Goal: Task Accomplishment & Management: Complete application form

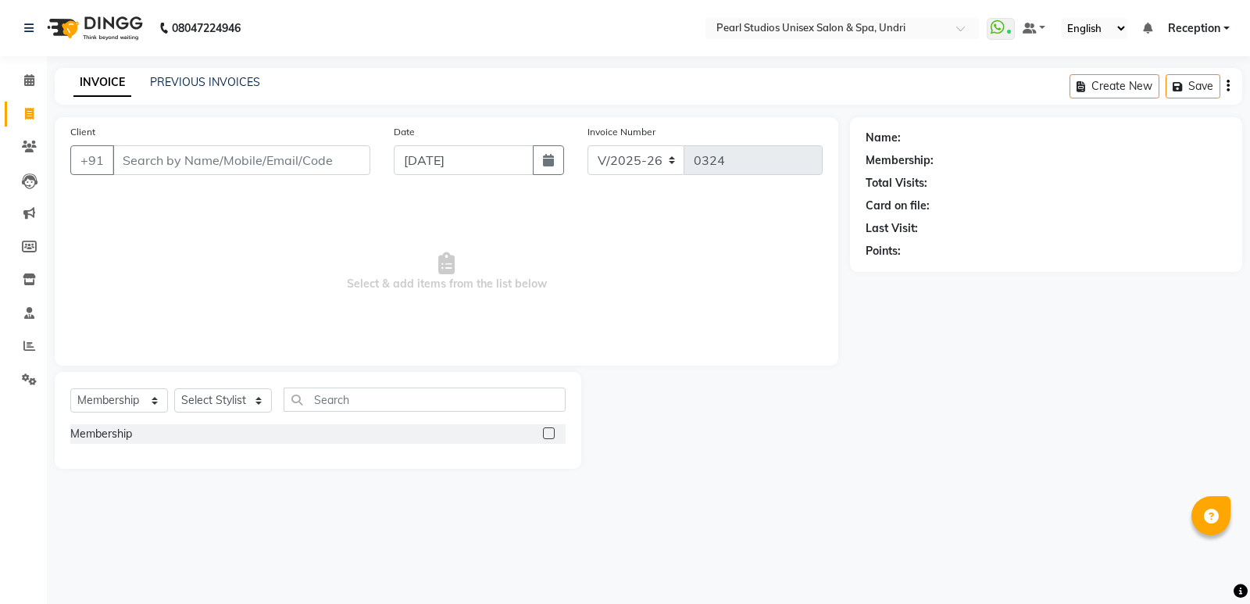
select select "78"
select select "membership"
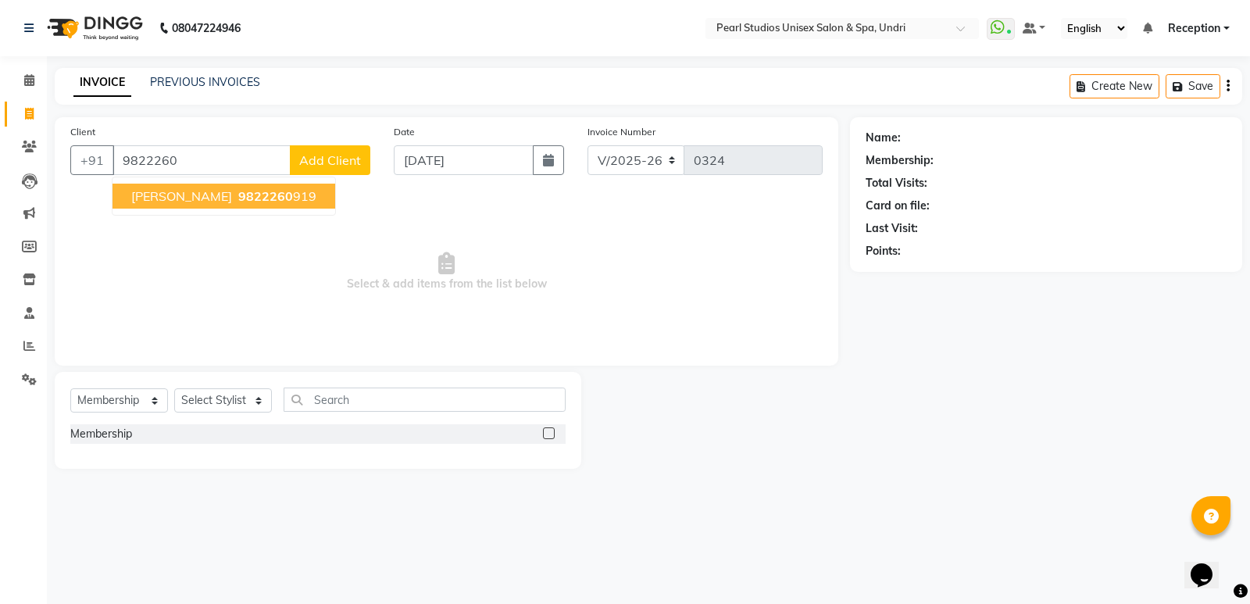
click at [209, 205] on button "[PERSON_NAME] 9822260 919" at bounding box center [224, 196] width 223 height 25
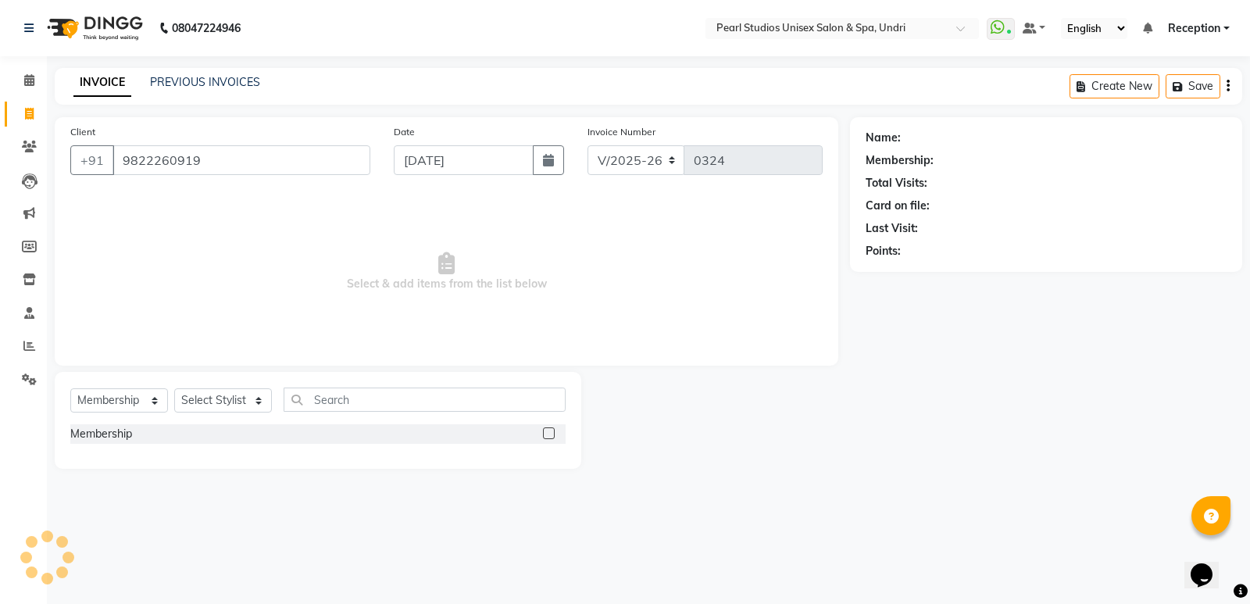
type input "9822260919"
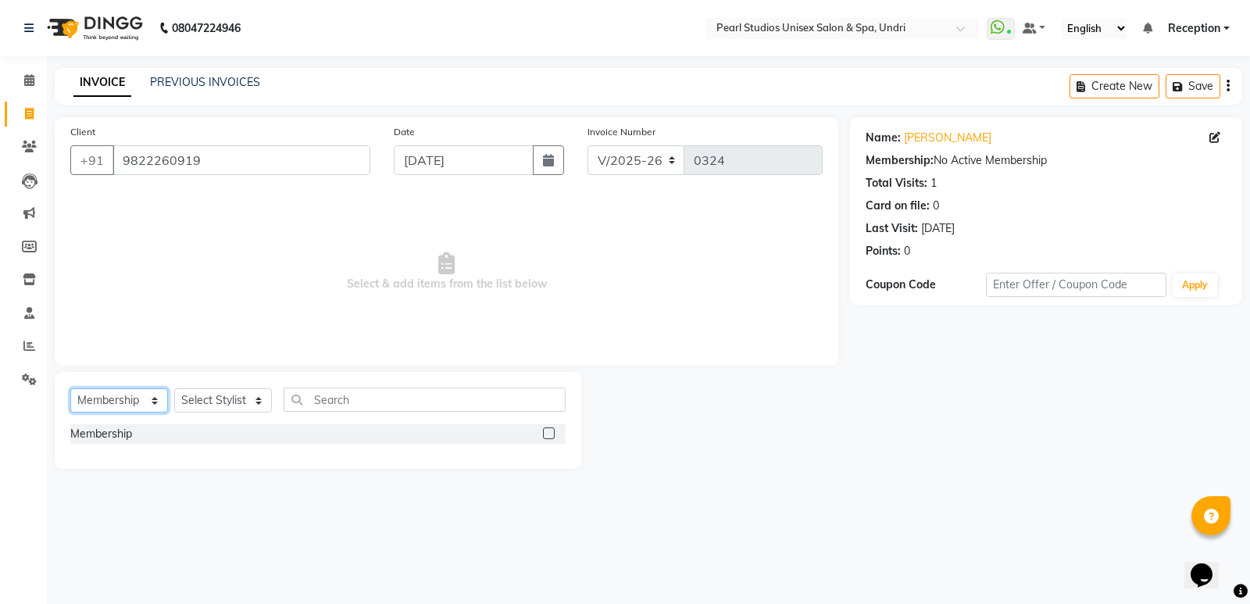
click at [77, 402] on select "Select Service Product Membership Package Voucher Prepaid Gift Card" at bounding box center [119, 400] width 98 height 24
select select "service"
click at [70, 388] on select "Select Service Product Membership Package Voucher Prepaid Gift Card" at bounding box center [119, 400] width 98 height 24
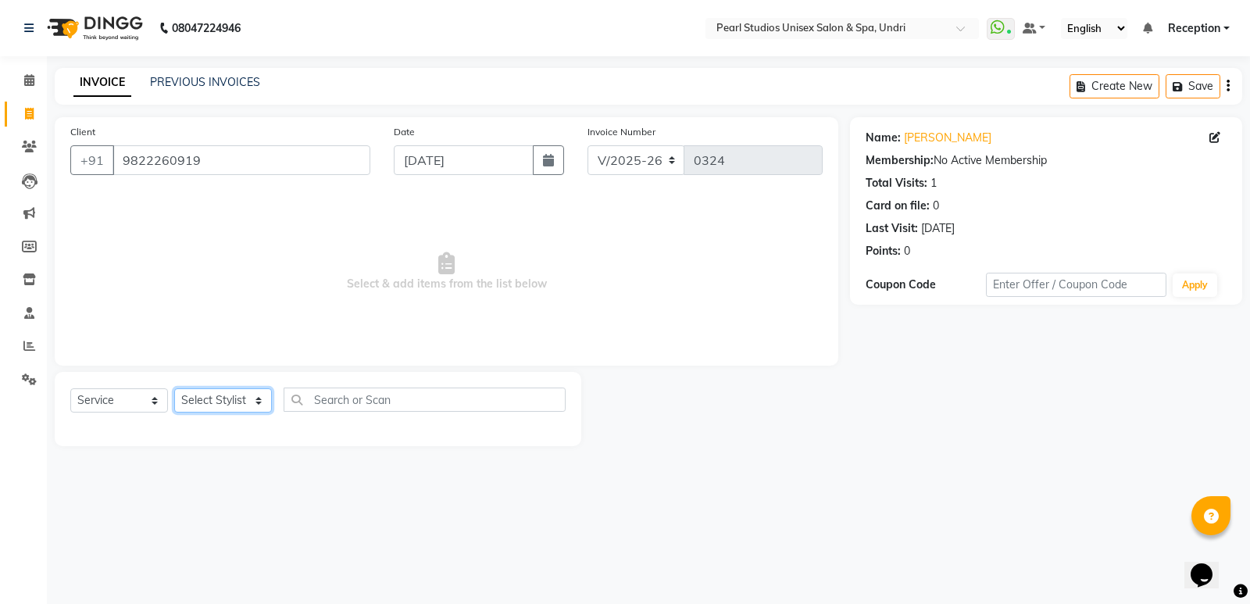
click at [206, 394] on select "Select Stylist NIKHIL [PERSON_NAME] [PERSON_NAME] [PERSON_NAME] Reception [PERS…" at bounding box center [223, 400] width 98 height 24
select select "90563"
click at [174, 388] on select "Select Stylist NIKHIL [PERSON_NAME] [PERSON_NAME] [PERSON_NAME] Reception [PERS…" at bounding box center [223, 400] width 98 height 24
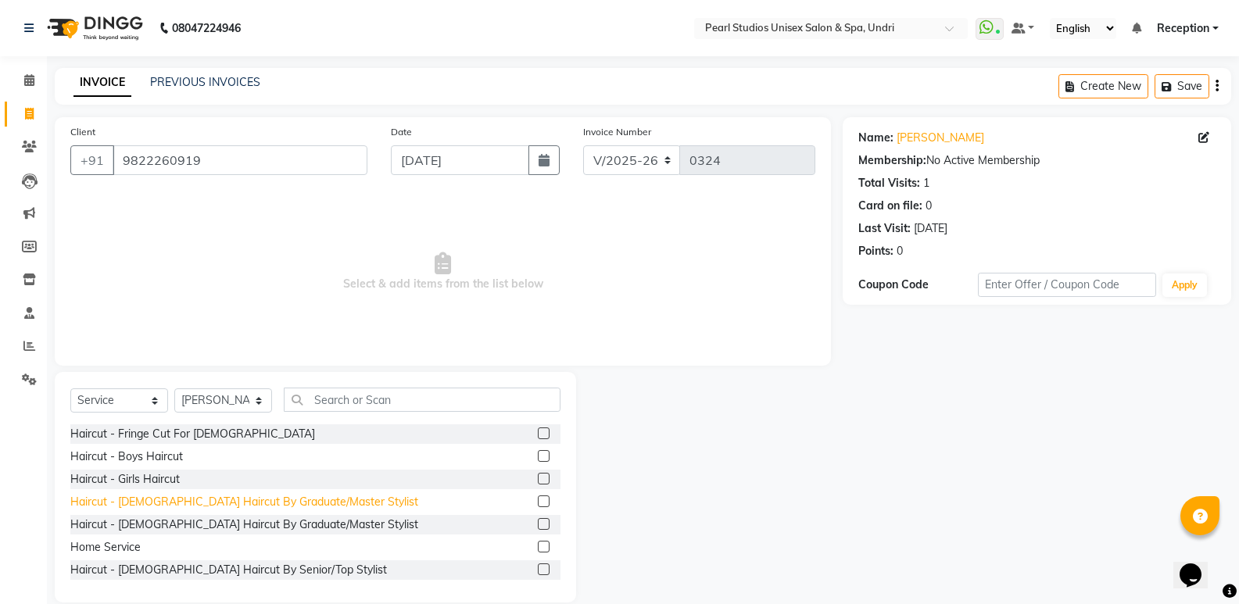
click at [160, 497] on div "Haircut - [DEMOGRAPHIC_DATA] Haircut By Graduate/Master Stylist" at bounding box center [244, 502] width 348 height 16
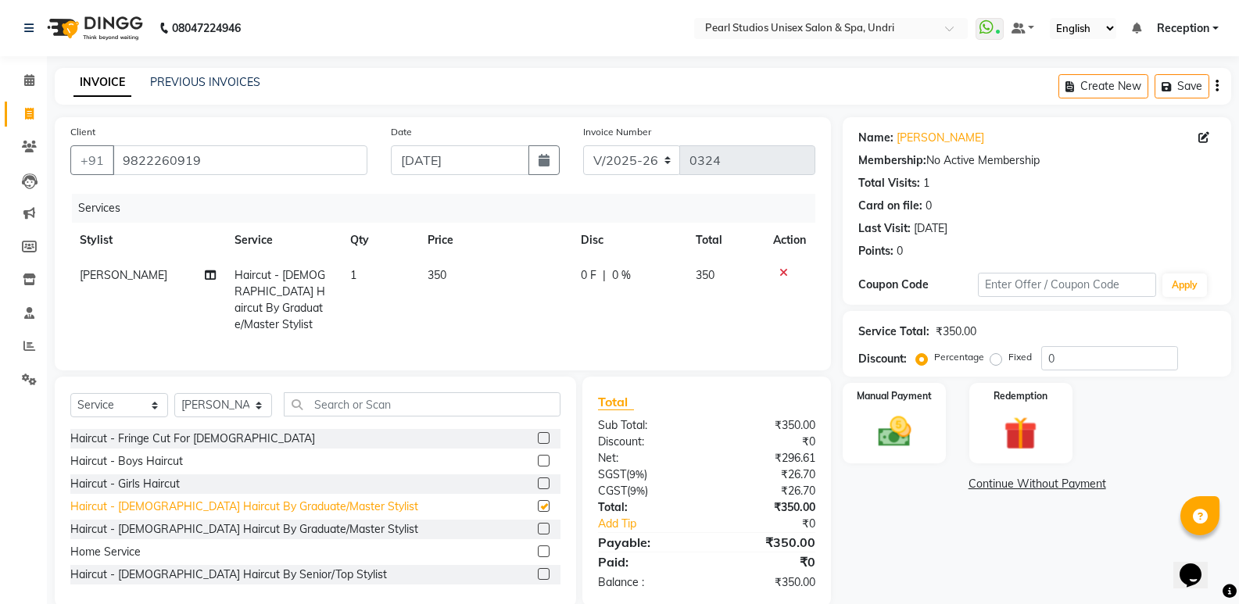
checkbox input "false"
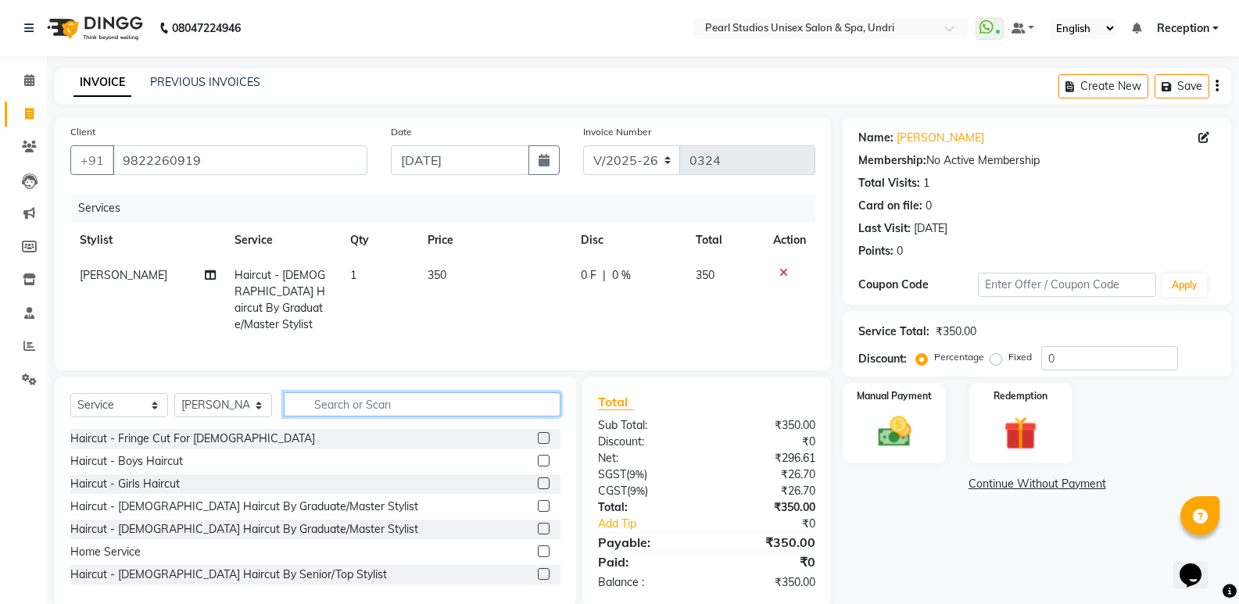
click at [339, 402] on input "text" at bounding box center [422, 404] width 277 height 24
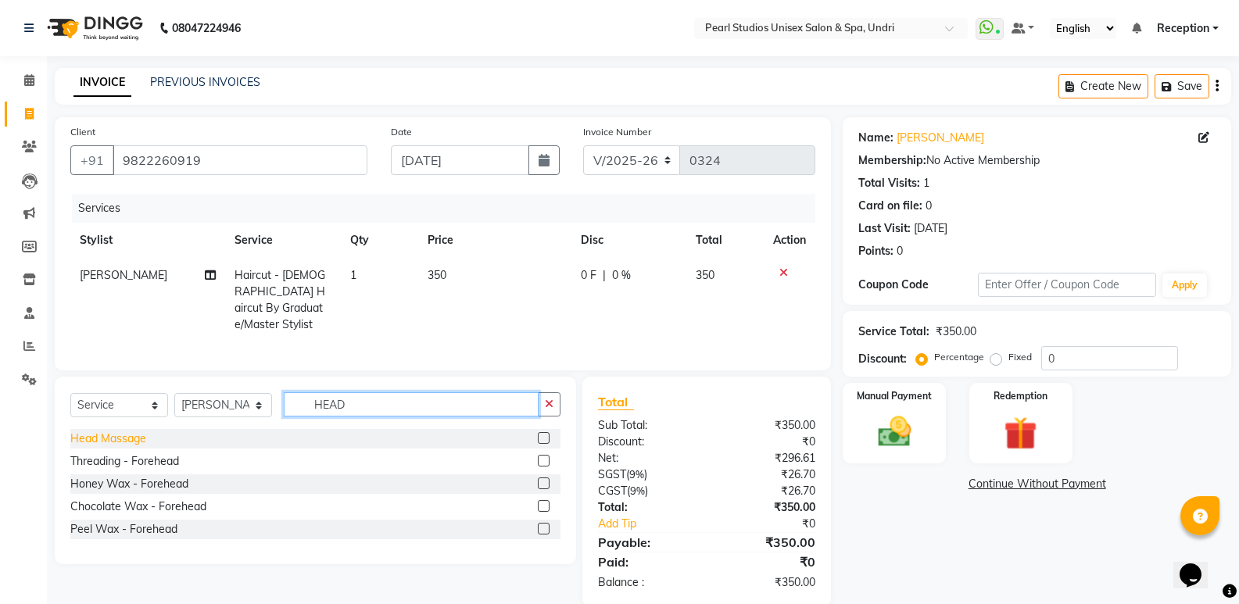
type input "HEAD"
click at [129, 431] on div "Head Massage" at bounding box center [108, 439] width 76 height 16
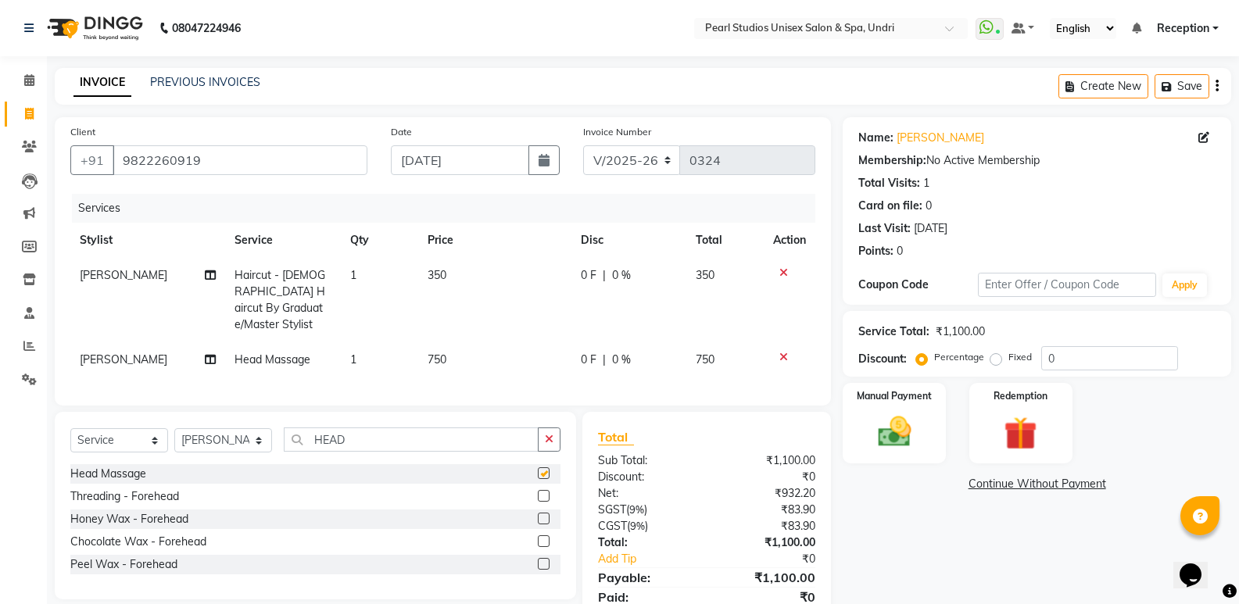
checkbox input "false"
click at [449, 342] on td "750" at bounding box center [494, 359] width 153 height 35
select select "90563"
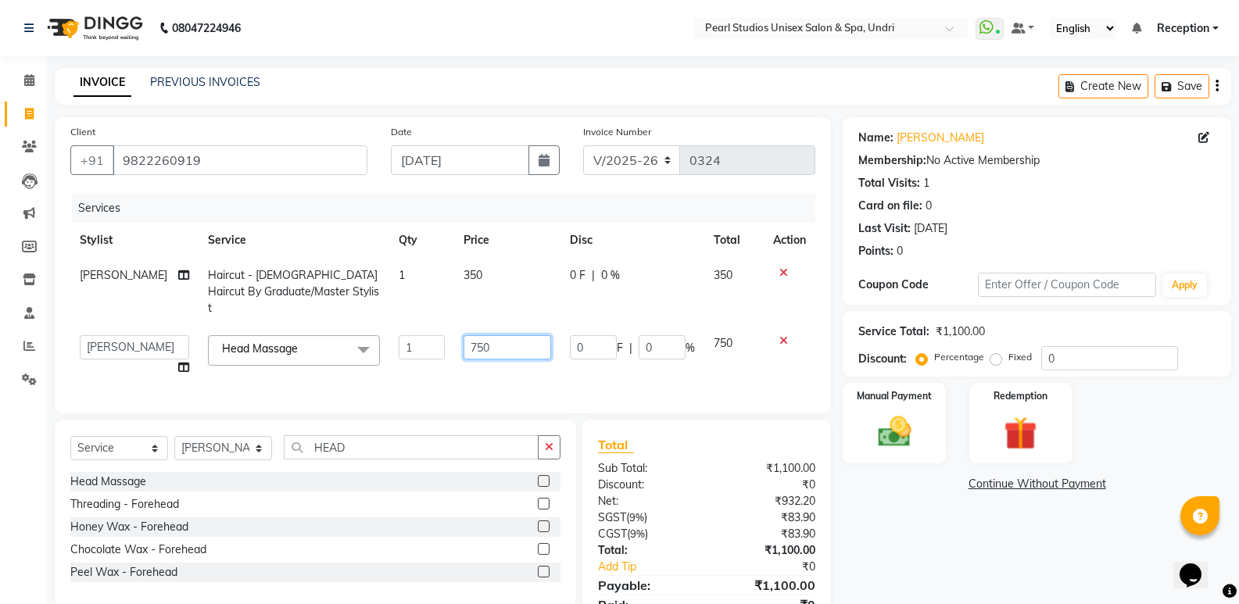
drag, startPoint x: 492, startPoint y: 330, endPoint x: 413, endPoint y: 333, distance: 79.0
click at [413, 333] on tr "NIKHIL [PERSON_NAME] [PERSON_NAME] [PERSON_NAME] Reception [PERSON_NAME] [PERSO…" at bounding box center [442, 355] width 745 height 59
type input "700"
click at [360, 358] on tr "NIKHIL [PERSON_NAME] [PERSON_NAME] [PERSON_NAME] Reception [PERSON_NAME] [PERSO…" at bounding box center [442, 355] width 745 height 59
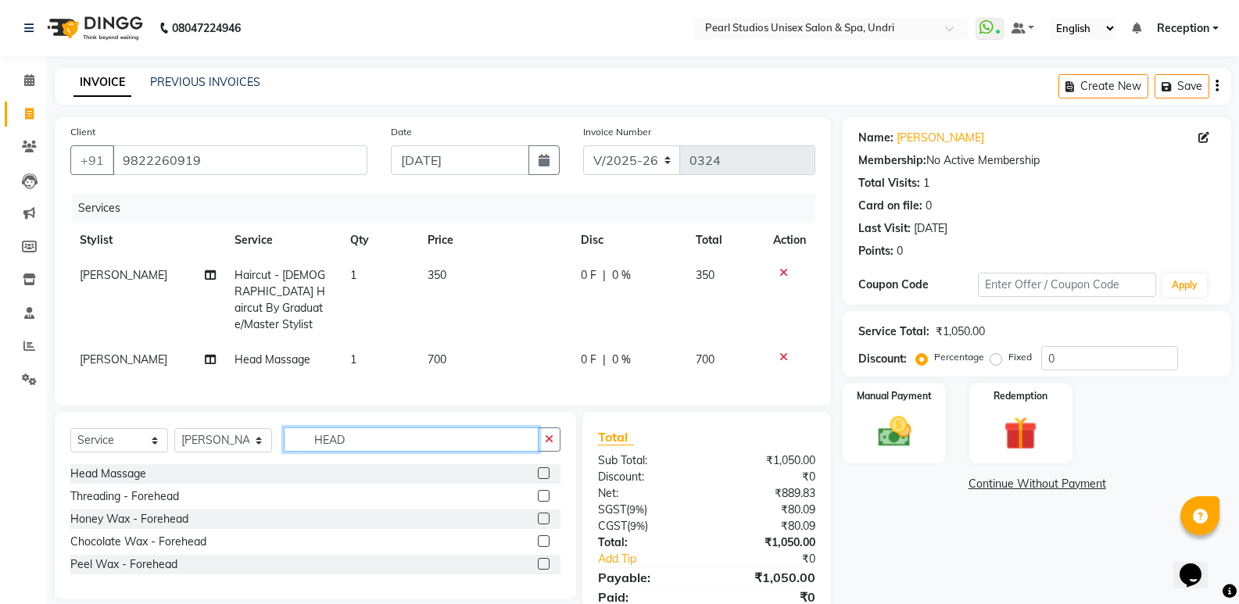
drag, startPoint x: 370, startPoint y: 438, endPoint x: 182, endPoint y: 435, distance: 188.3
click at [182, 435] on div "Select Service Product Membership Package Voucher Prepaid Gift Card Select Styl…" at bounding box center [315, 445] width 490 height 37
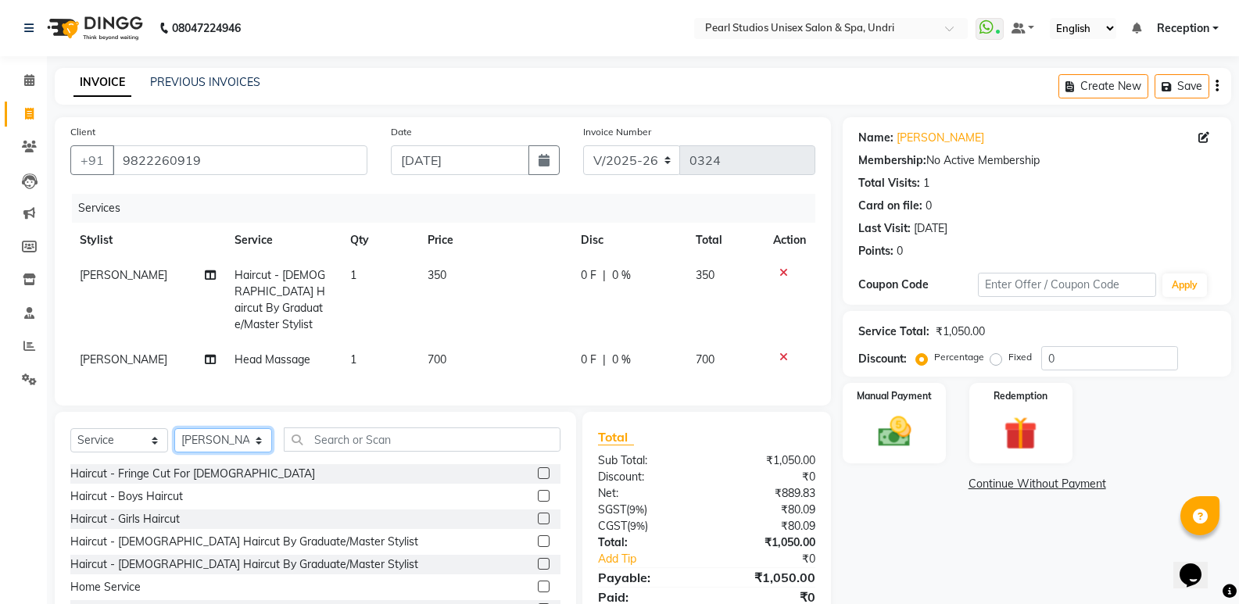
click at [253, 438] on select "Select Stylist NIKHIL [PERSON_NAME] [PERSON_NAME] [PERSON_NAME] Reception [PERS…" at bounding box center [223, 440] width 98 height 24
select select "79592"
click at [174, 428] on select "Select Stylist NIKHIL [PERSON_NAME] [PERSON_NAME] [PERSON_NAME] Reception [PERS…" at bounding box center [223, 440] width 98 height 24
click at [331, 436] on input "text" at bounding box center [422, 439] width 277 height 24
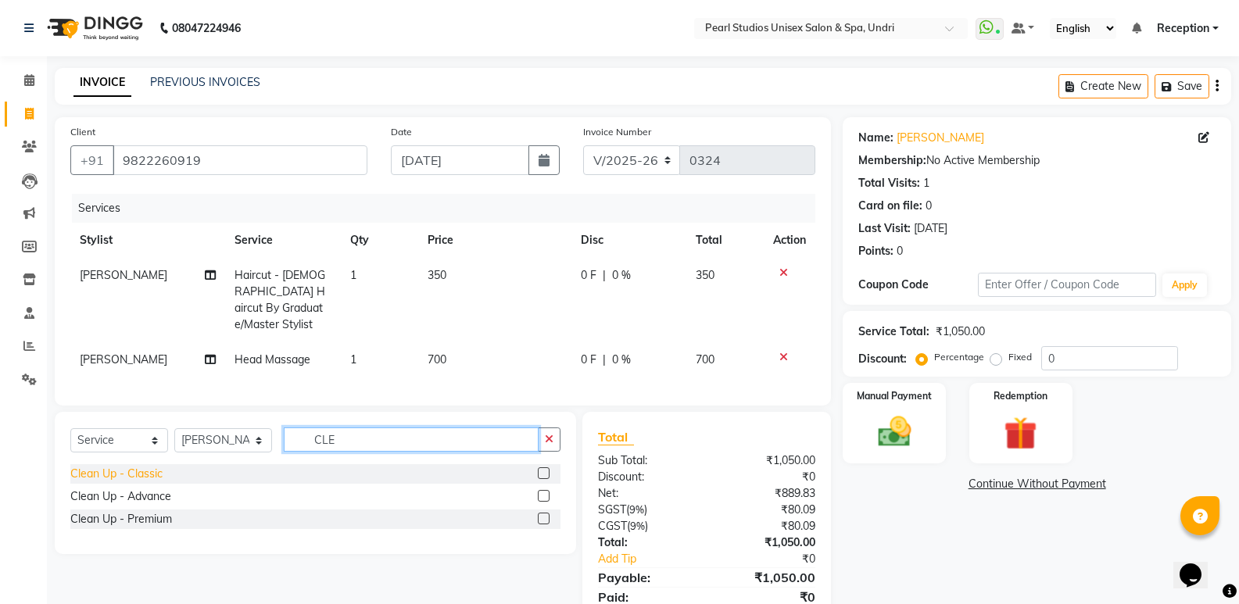
type input "CLE"
click at [157, 473] on div "Clean Up - Classic" at bounding box center [116, 474] width 92 height 16
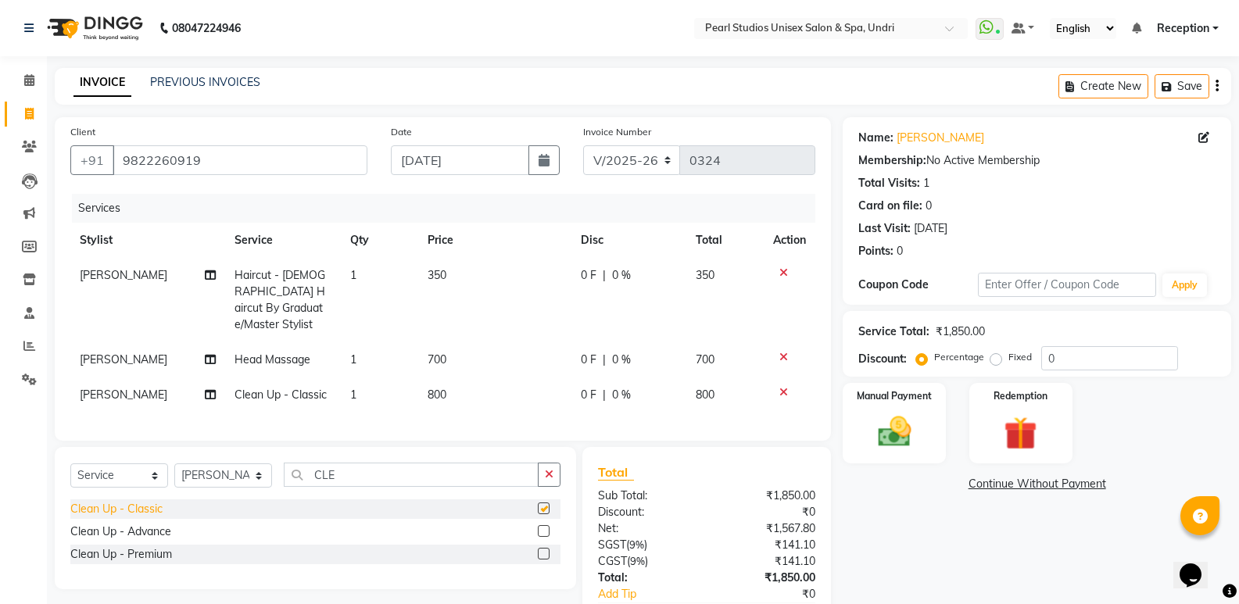
checkbox input "false"
click at [438, 388] on span "800" at bounding box center [436, 395] width 19 height 14
select select "79592"
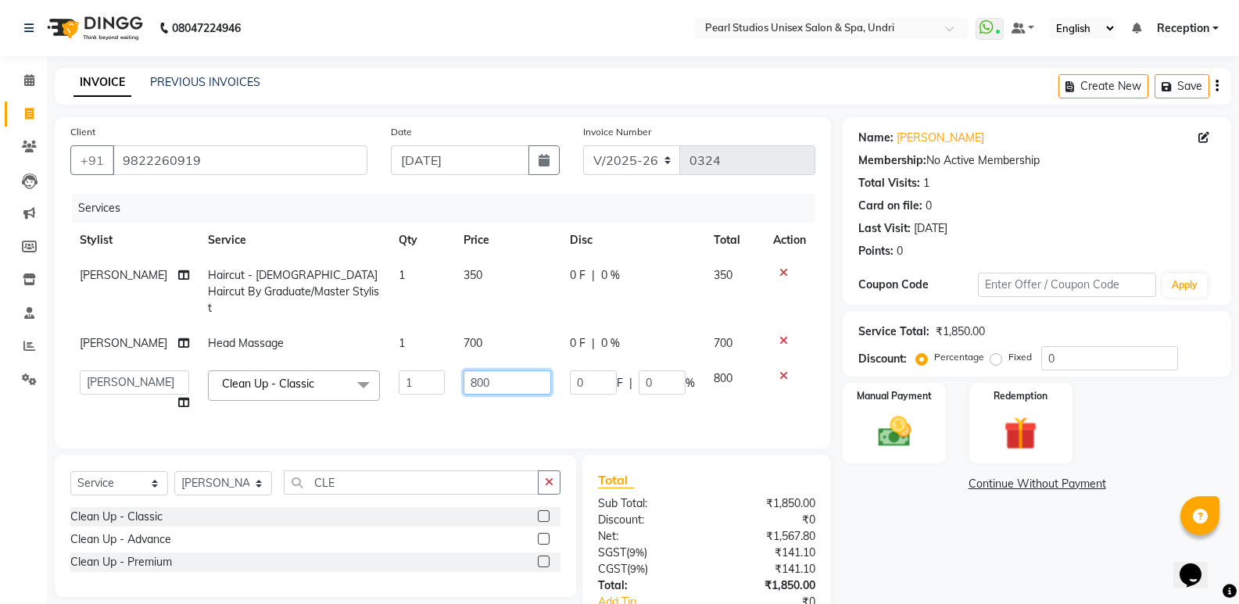
drag, startPoint x: 456, startPoint y: 366, endPoint x: 343, endPoint y: 394, distance: 116.0
click at [343, 394] on tr "NIKHIL [PERSON_NAME] [PERSON_NAME] [PERSON_NAME] Reception [PERSON_NAME] [PERSO…" at bounding box center [442, 390] width 745 height 59
type input "549"
click at [484, 380] on td "549" at bounding box center [507, 390] width 106 height 59
select select "79592"
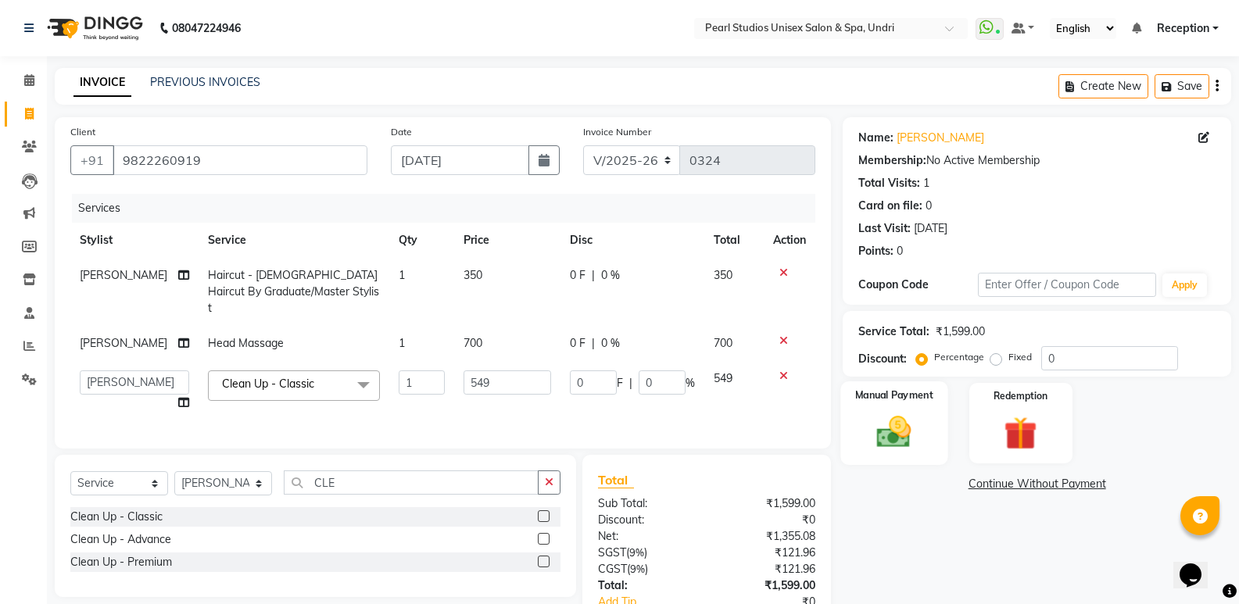
click at [878, 438] on img at bounding box center [893, 432] width 55 height 40
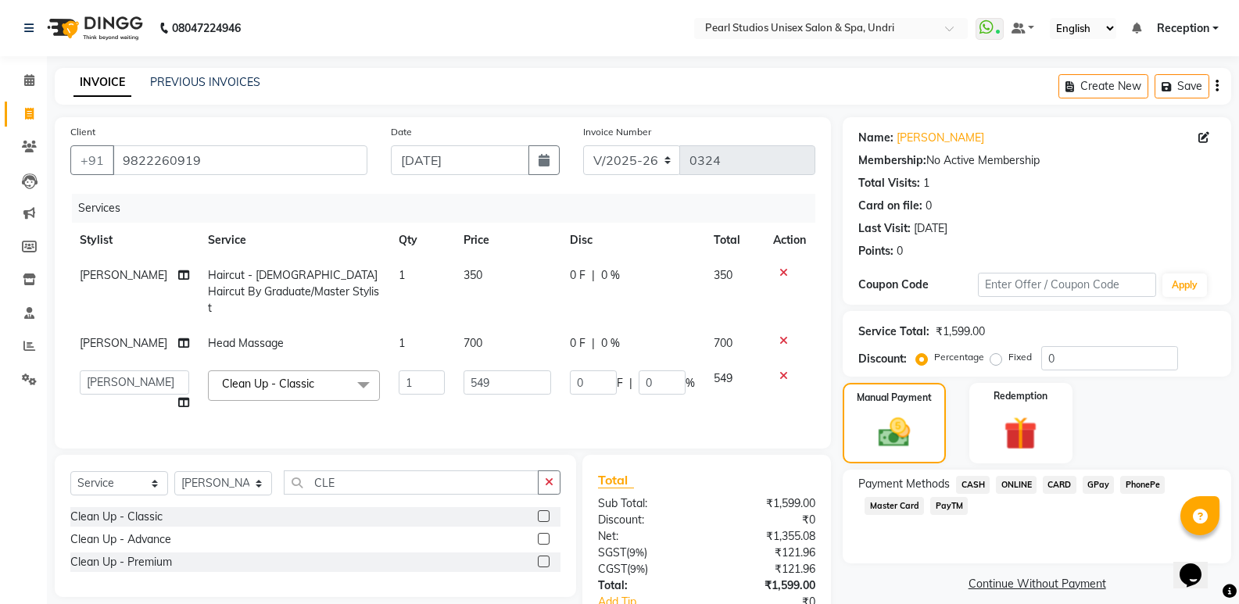
click at [465, 280] on span "350" at bounding box center [472, 275] width 19 height 14
select select "90563"
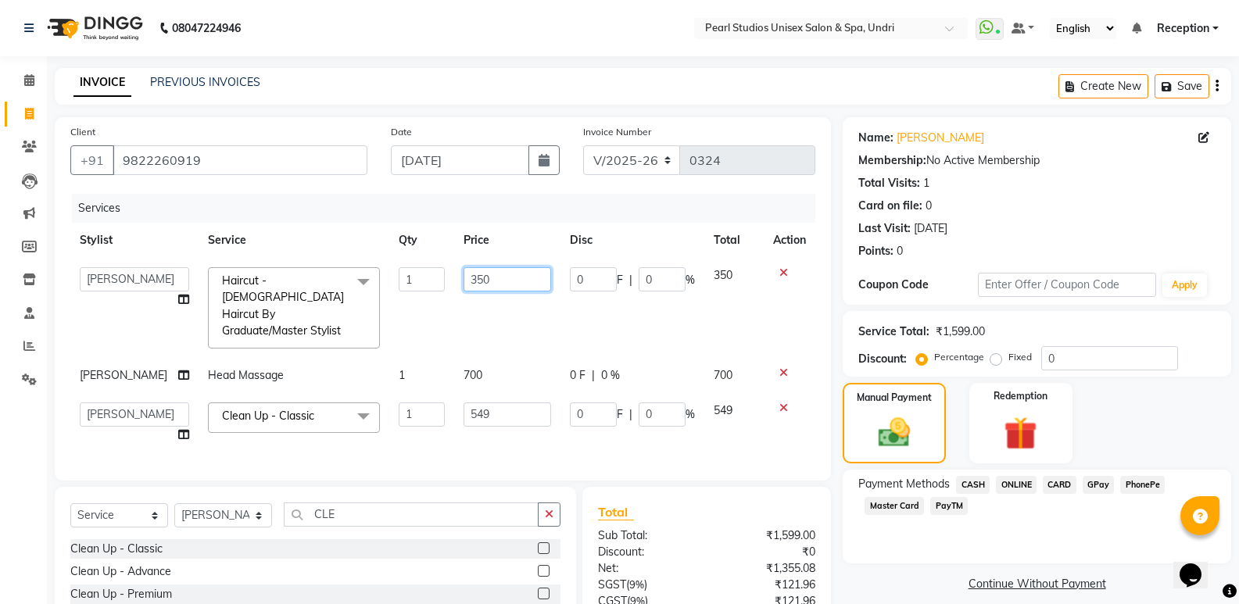
drag, startPoint x: 491, startPoint y: 281, endPoint x: 411, endPoint y: 274, distance: 80.0
click at [411, 274] on tr "NIKHIL [PERSON_NAME] [PERSON_NAME] [PERSON_NAME] Reception [PERSON_NAME] [PERSO…" at bounding box center [442, 308] width 745 height 100
type input "300"
click at [518, 320] on tbody "NIKHIL [PERSON_NAME] [PERSON_NAME] [PERSON_NAME] Reception [PERSON_NAME] [PERSO…" at bounding box center [442, 355] width 745 height 195
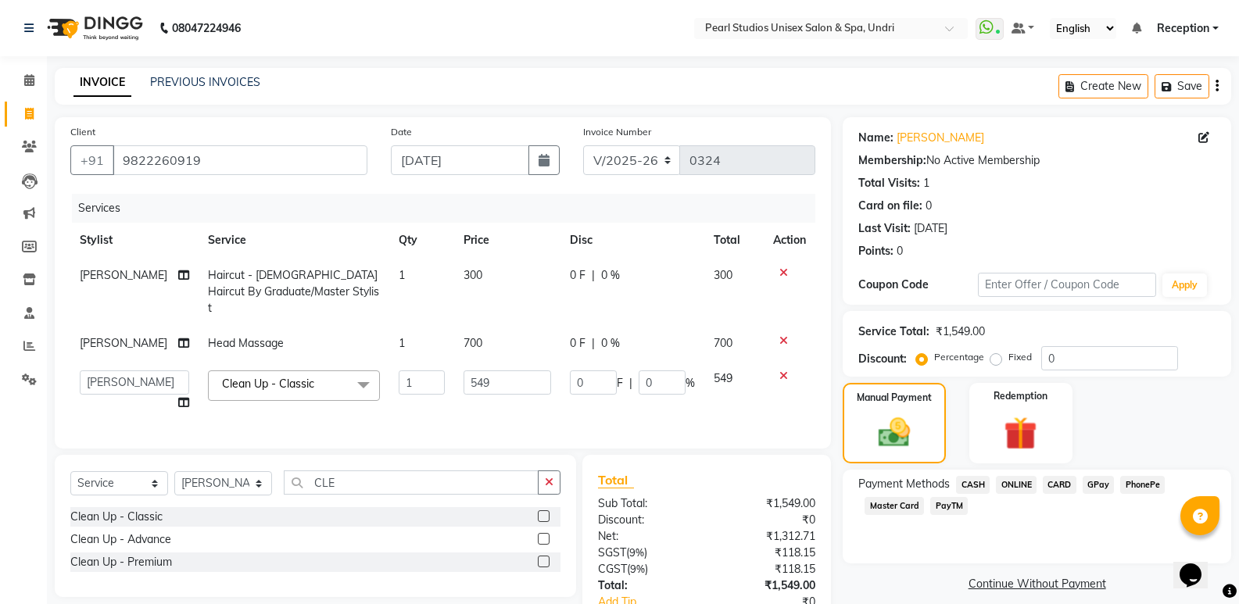
click at [1022, 481] on span "ONLINE" at bounding box center [1016, 485] width 41 height 18
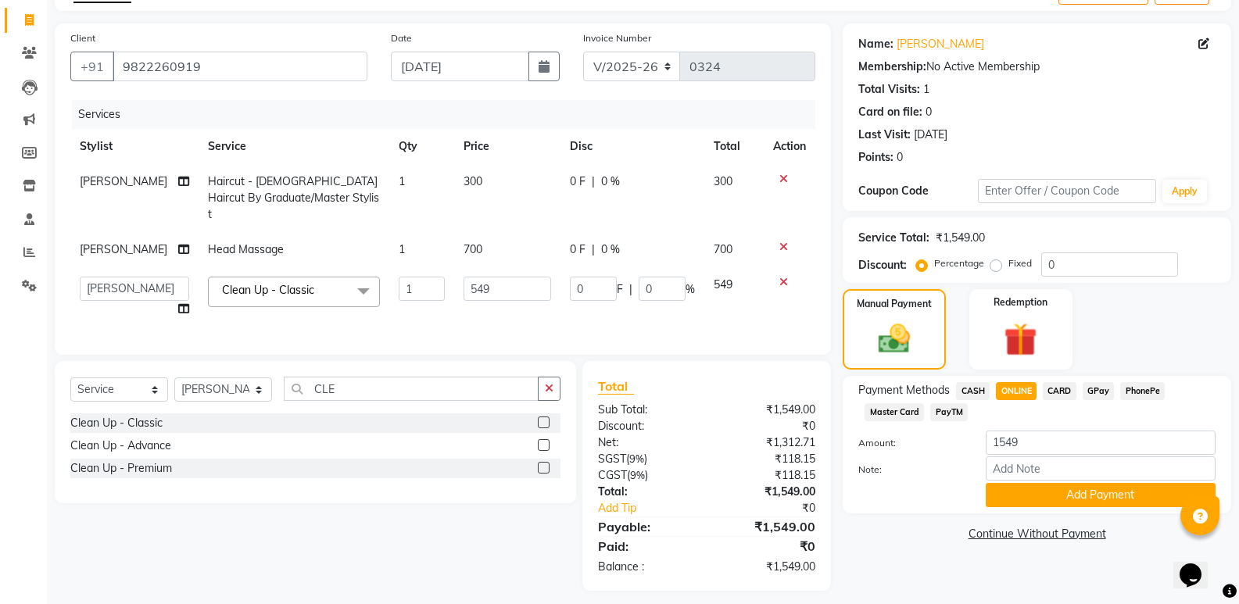
scroll to position [99, 0]
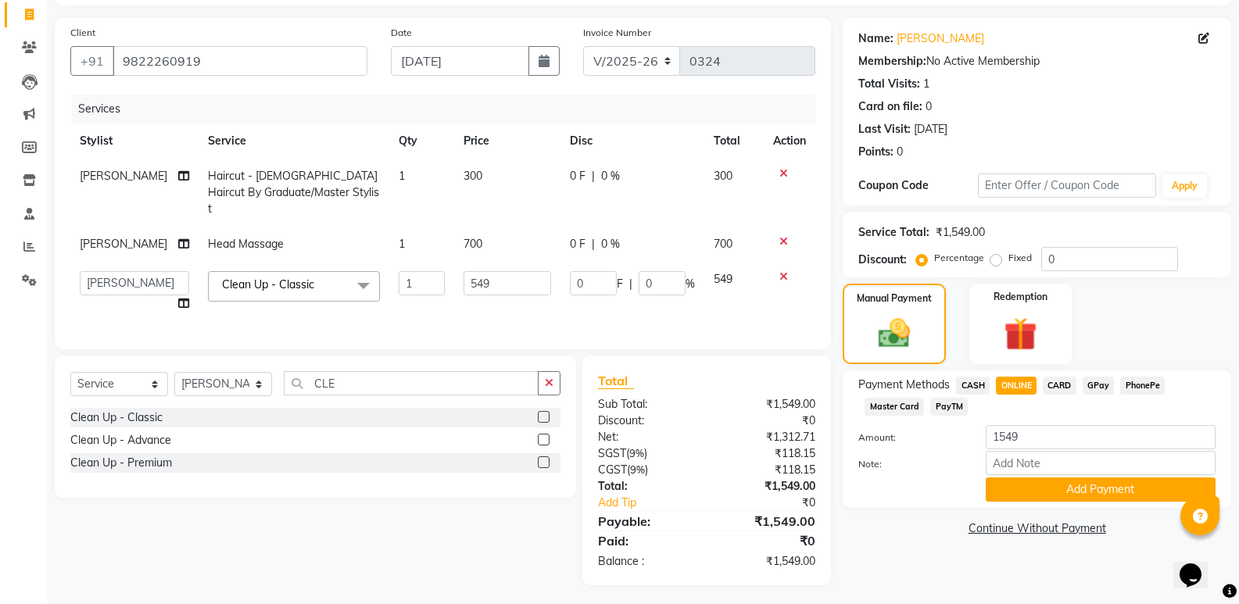
click at [1060, 502] on div "Payment Methods CASH ONLINE CARD GPay PhonePe Master Card PayTM Amount: 1549 No…" at bounding box center [1036, 439] width 388 height 138
click at [1033, 491] on button "Add Payment" at bounding box center [1100, 489] width 230 height 24
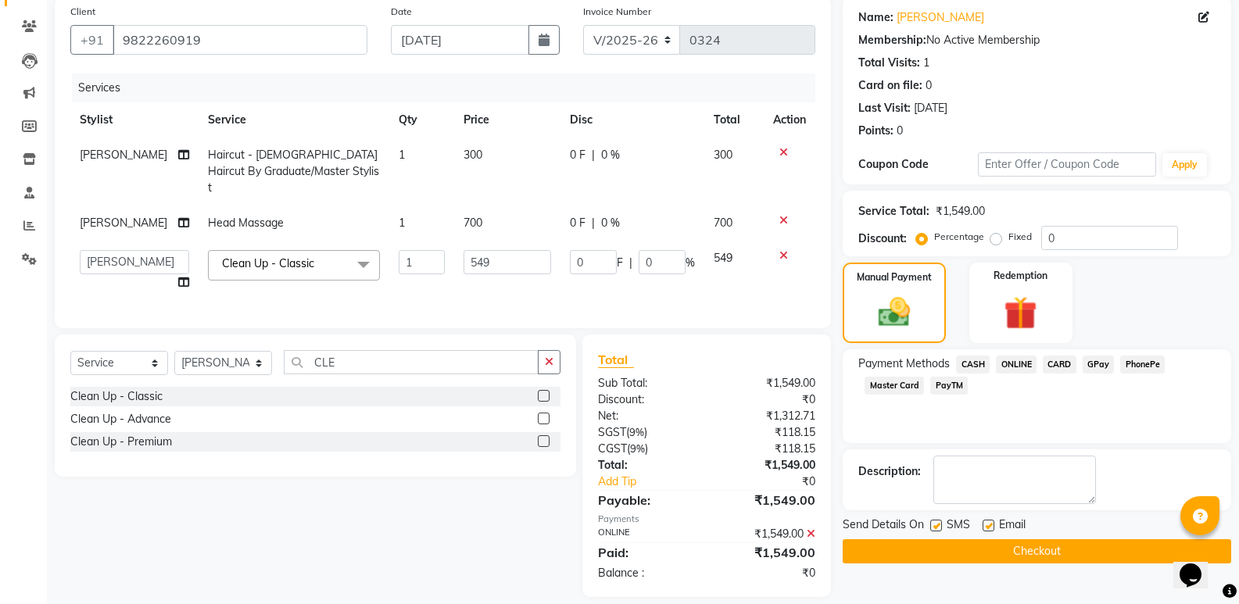
scroll to position [132, 0]
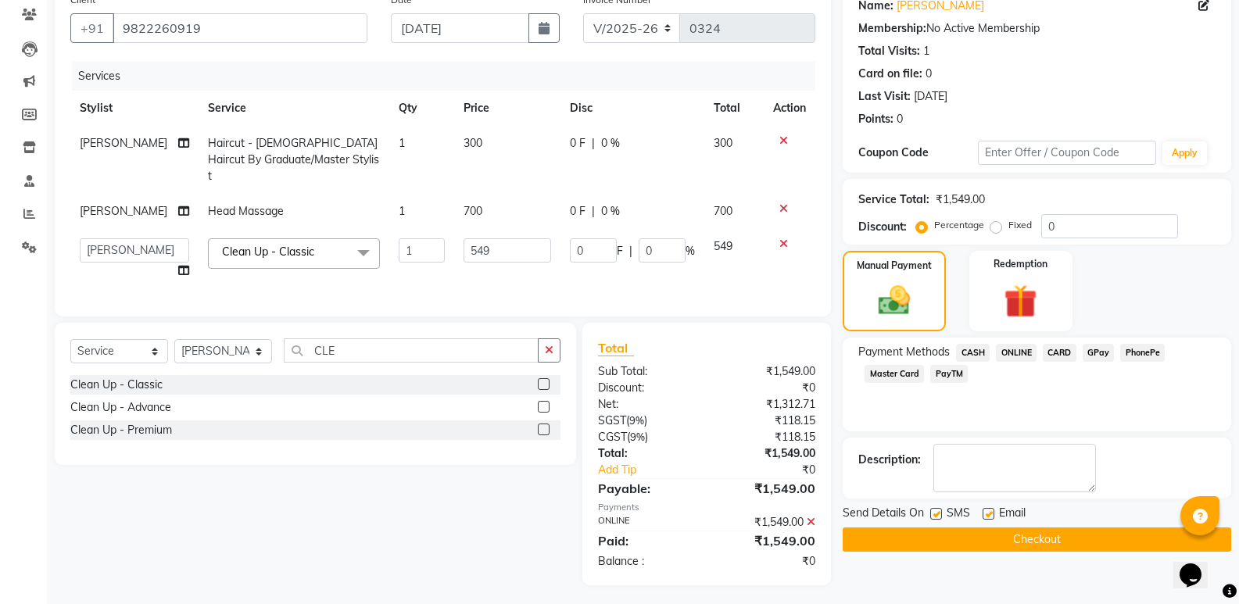
click at [936, 519] on label at bounding box center [936, 514] width 12 height 12
click at [936, 519] on input "checkbox" at bounding box center [935, 515] width 10 height 10
checkbox input "false"
click at [989, 513] on label at bounding box center [988, 514] width 12 height 12
click at [989, 513] on input "checkbox" at bounding box center [987, 515] width 10 height 10
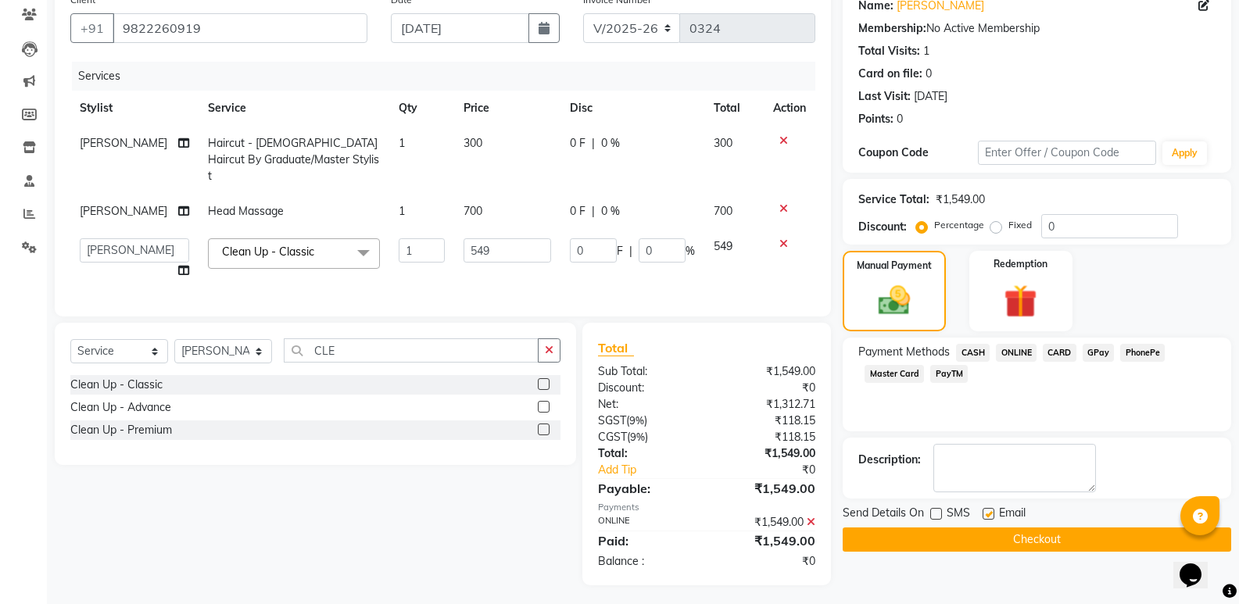
checkbox input "false"
click at [939, 513] on label at bounding box center [936, 514] width 12 height 12
click at [939, 513] on input "checkbox" at bounding box center [935, 515] width 10 height 10
checkbox input "true"
click at [953, 536] on button "Checkout" at bounding box center [1036, 539] width 388 height 24
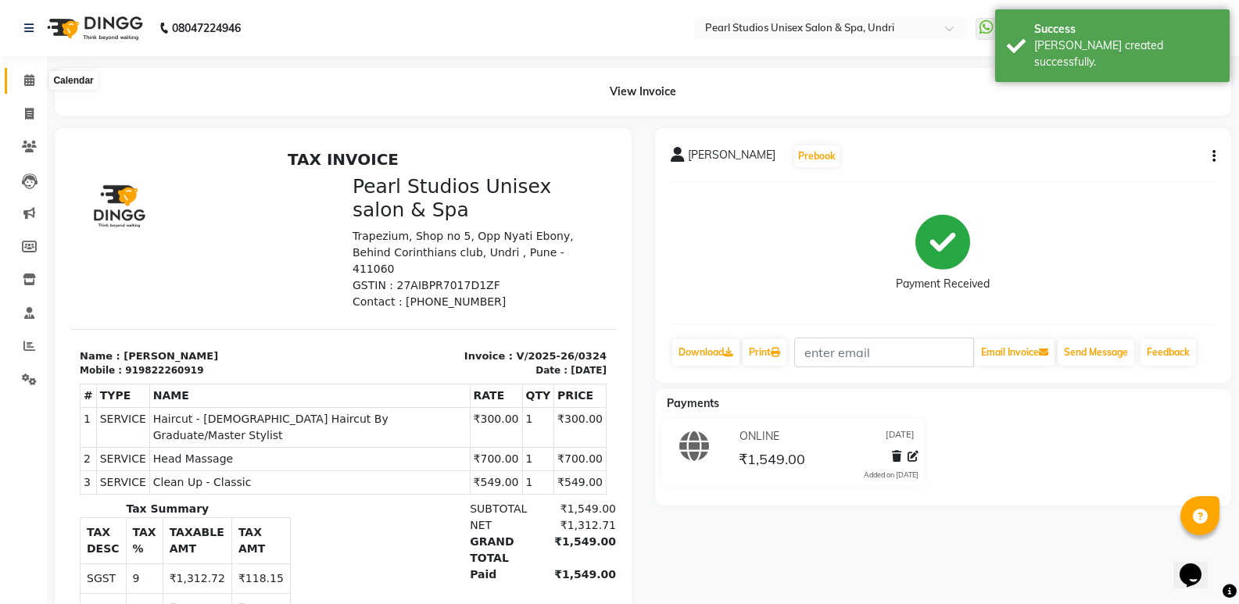
click at [38, 73] on span at bounding box center [29, 81] width 27 height 18
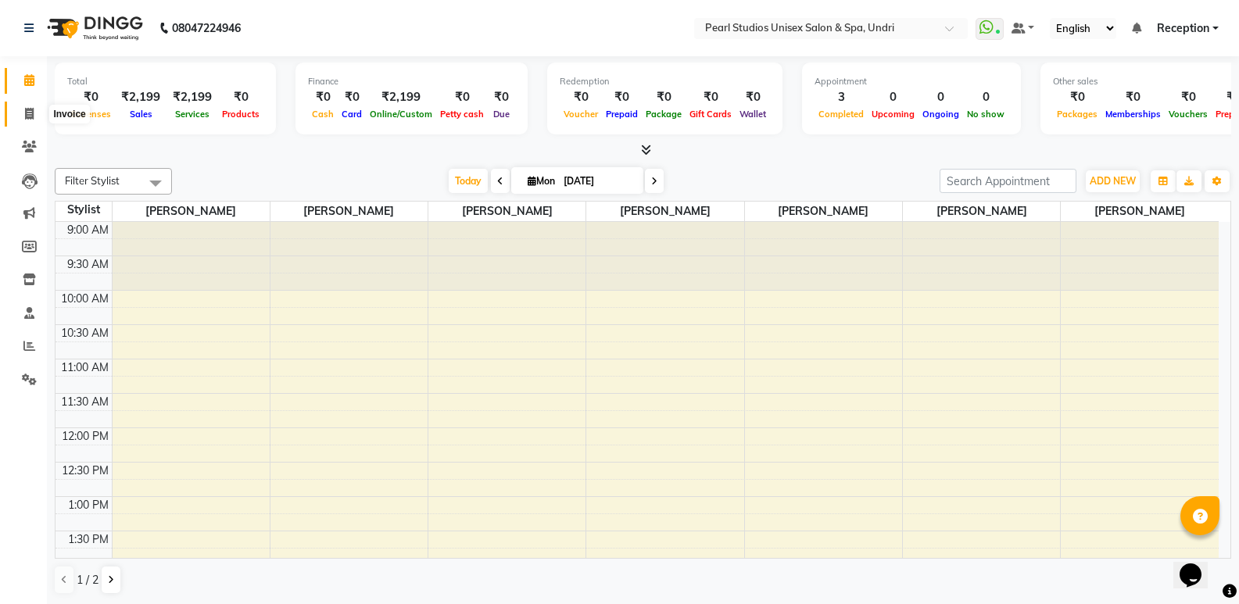
click at [29, 119] on icon at bounding box center [29, 114] width 9 height 12
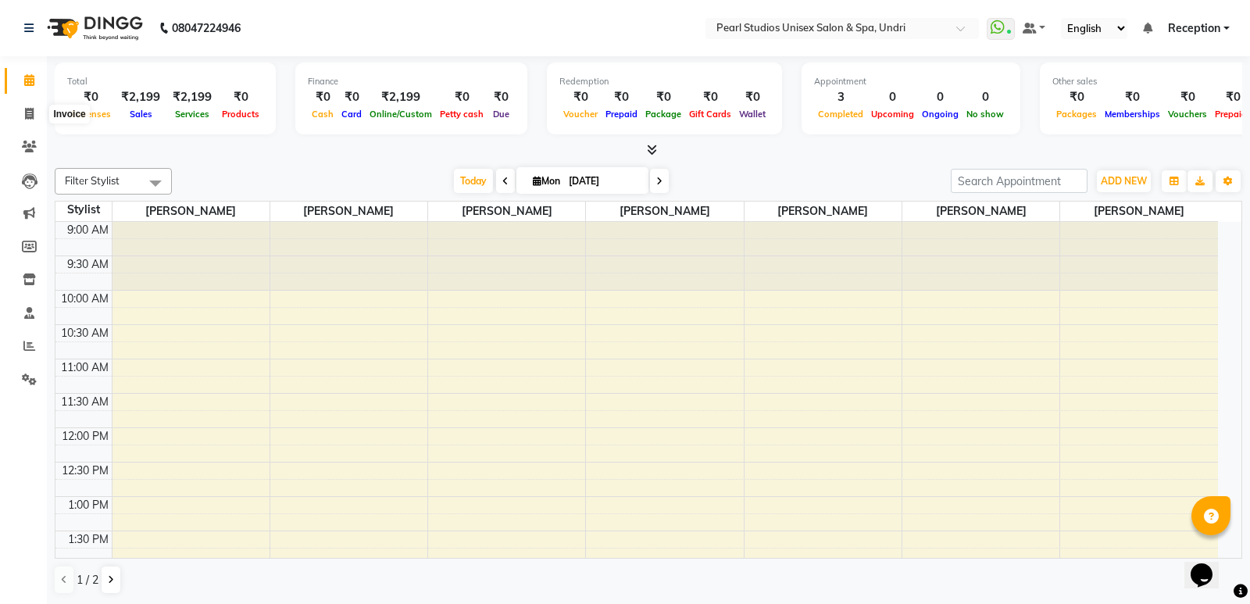
select select "78"
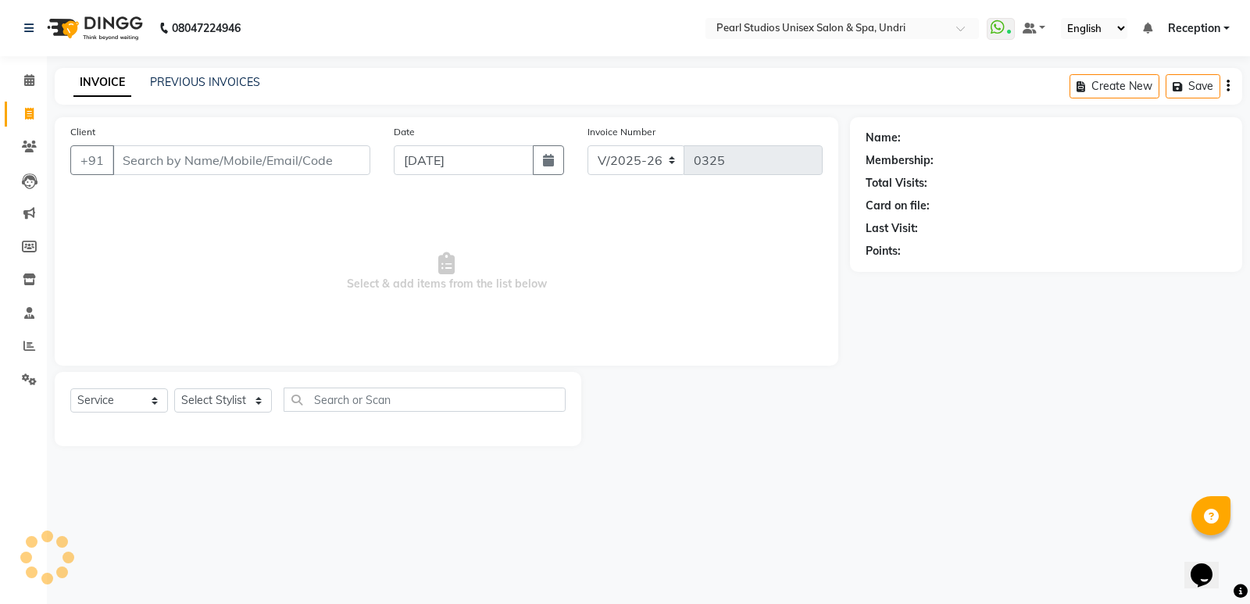
select select "membership"
click at [159, 170] on input "Client" at bounding box center [242, 160] width 258 height 30
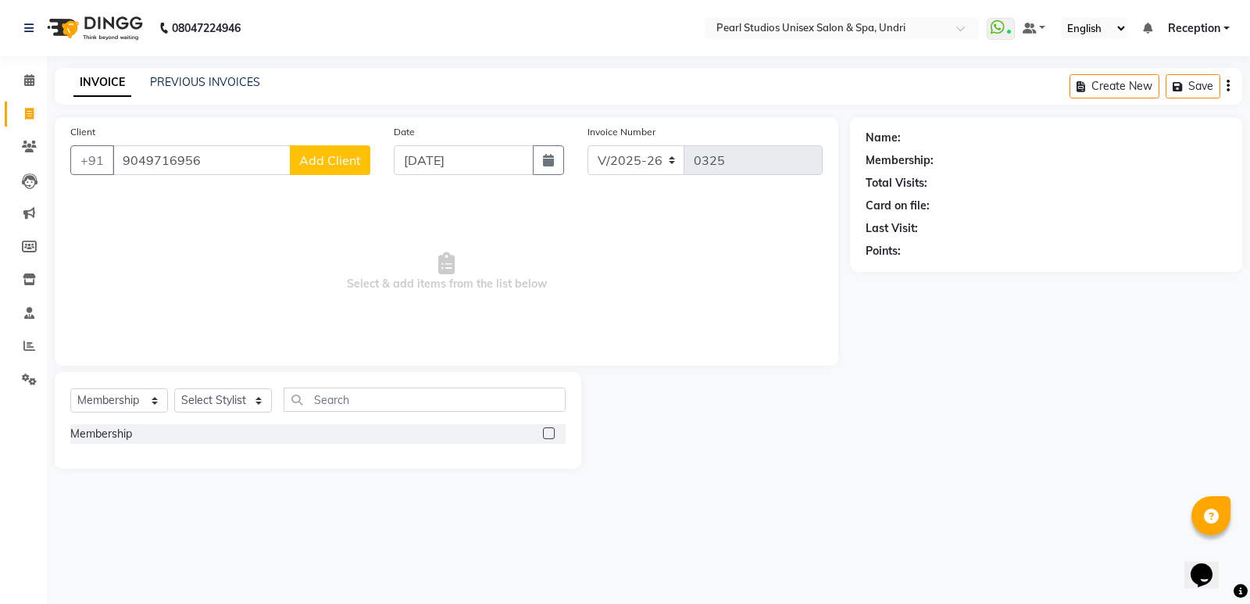
type input "9049716956"
click at [312, 162] on span "Add Client" at bounding box center [330, 160] width 62 height 16
select select "22"
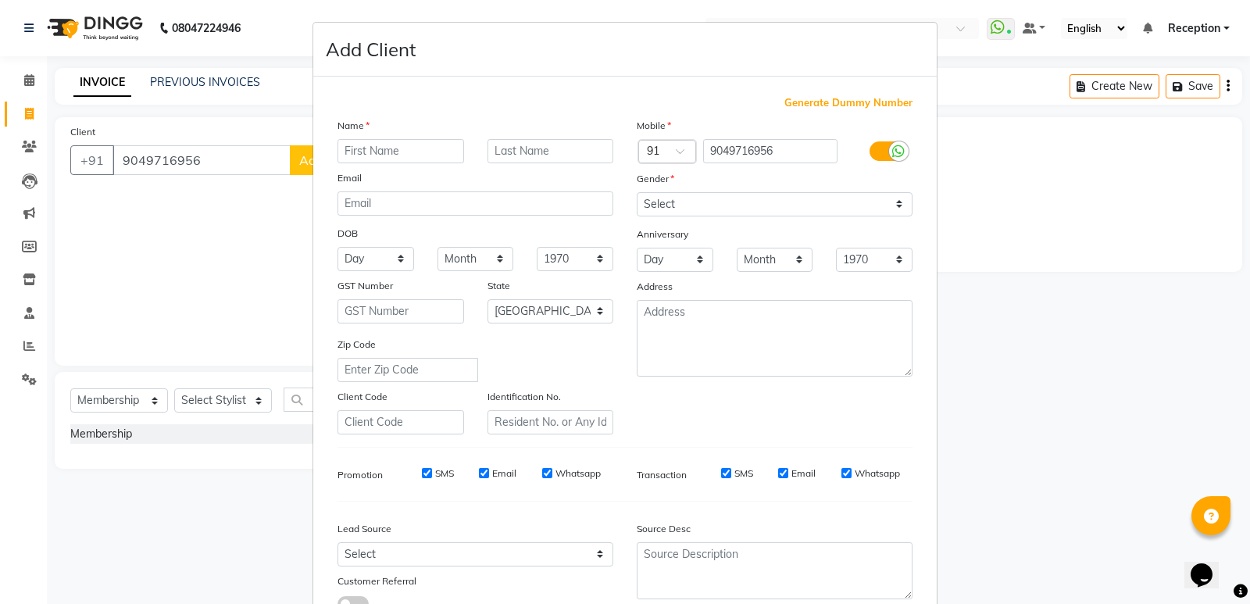
click at [873, 152] on label at bounding box center [887, 151] width 35 height 20
click at [0, 0] on input "checkbox" at bounding box center [0, 0] width 0 height 0
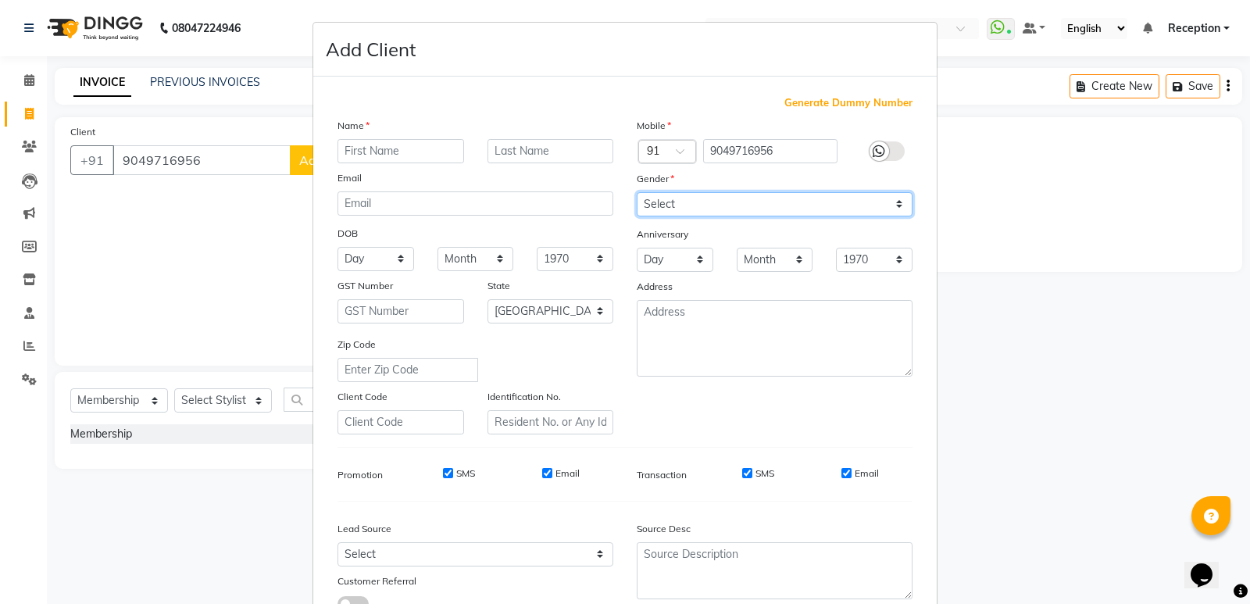
click at [656, 211] on select "Select [DEMOGRAPHIC_DATA] [DEMOGRAPHIC_DATA] Other Prefer Not To Say" at bounding box center [775, 204] width 276 height 24
select select "[DEMOGRAPHIC_DATA]"
click at [637, 192] on select "Select [DEMOGRAPHIC_DATA] [DEMOGRAPHIC_DATA] Other Prefer Not To Say" at bounding box center [775, 204] width 276 height 24
click at [1112, 359] on ngb-modal-window "Add Client Generate Dummy Number Name Email DOB Day 01 02 03 04 05 06 07 08 09 …" at bounding box center [625, 302] width 1250 height 604
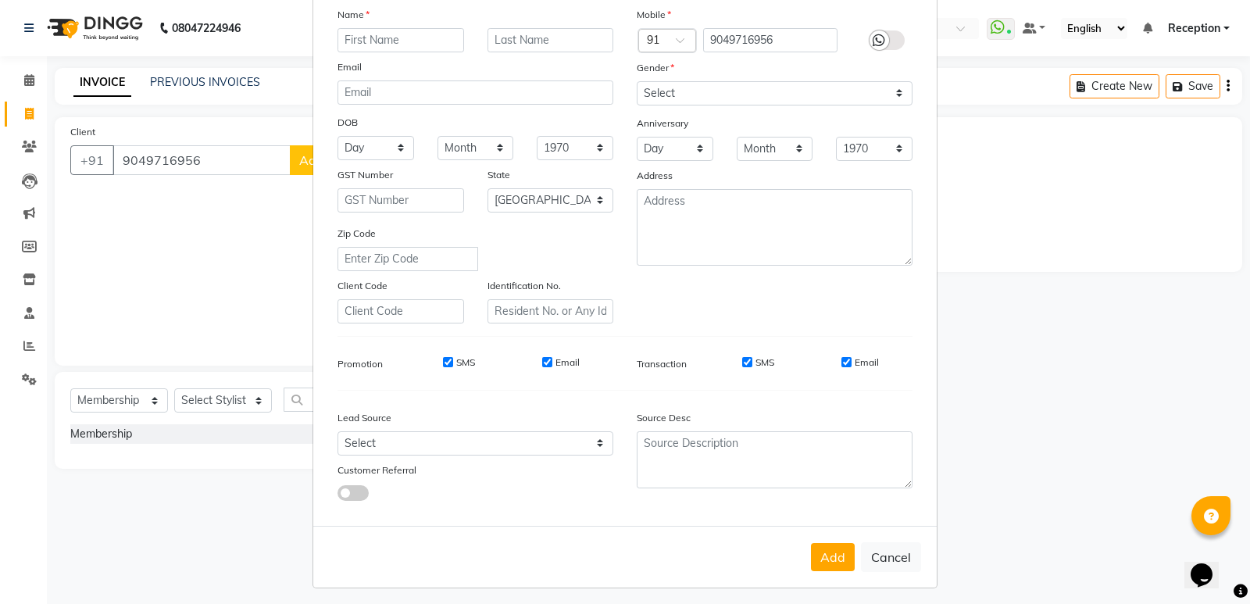
scroll to position [117, 0]
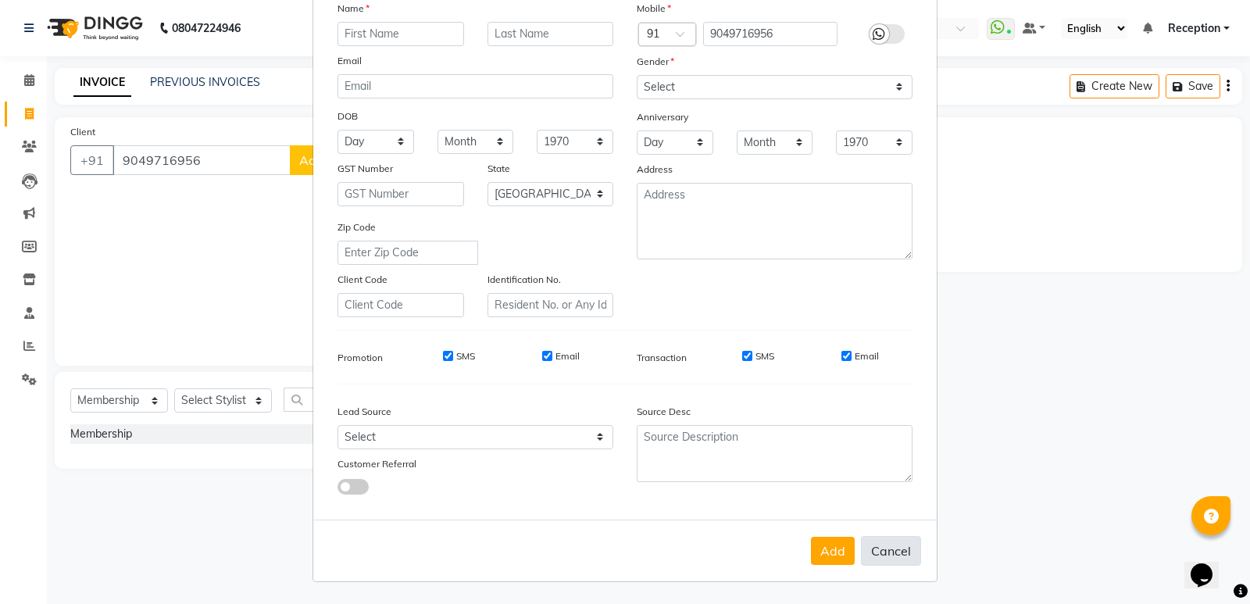
click at [896, 545] on button "Cancel" at bounding box center [891, 551] width 60 height 30
select select
select select "null"
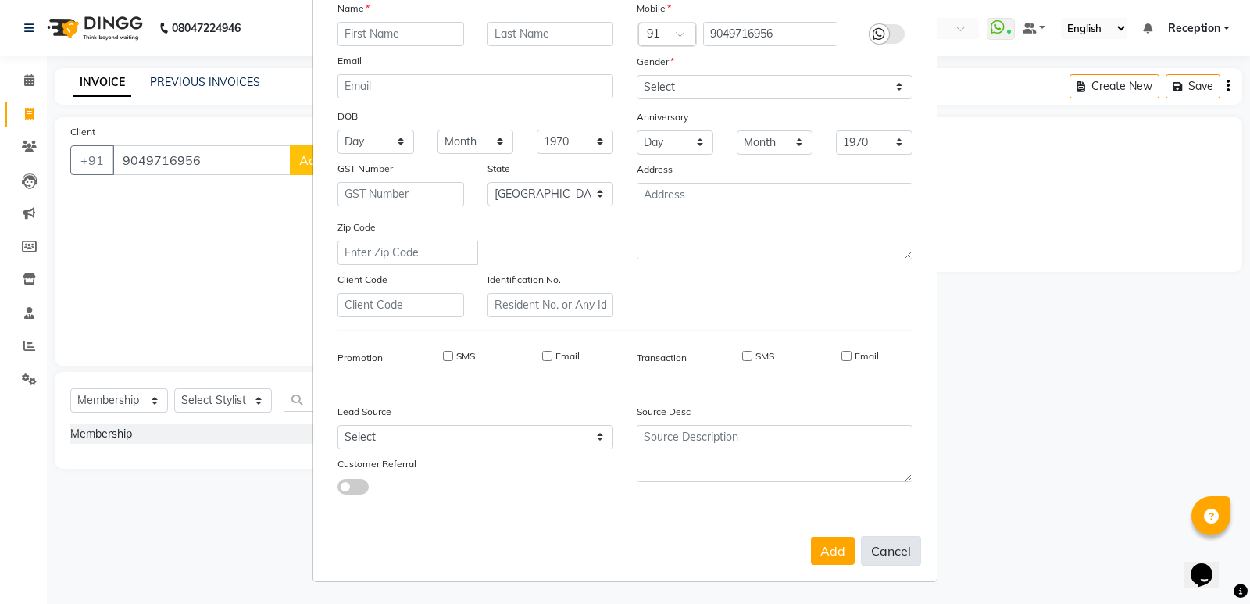
select select
checkbox input "false"
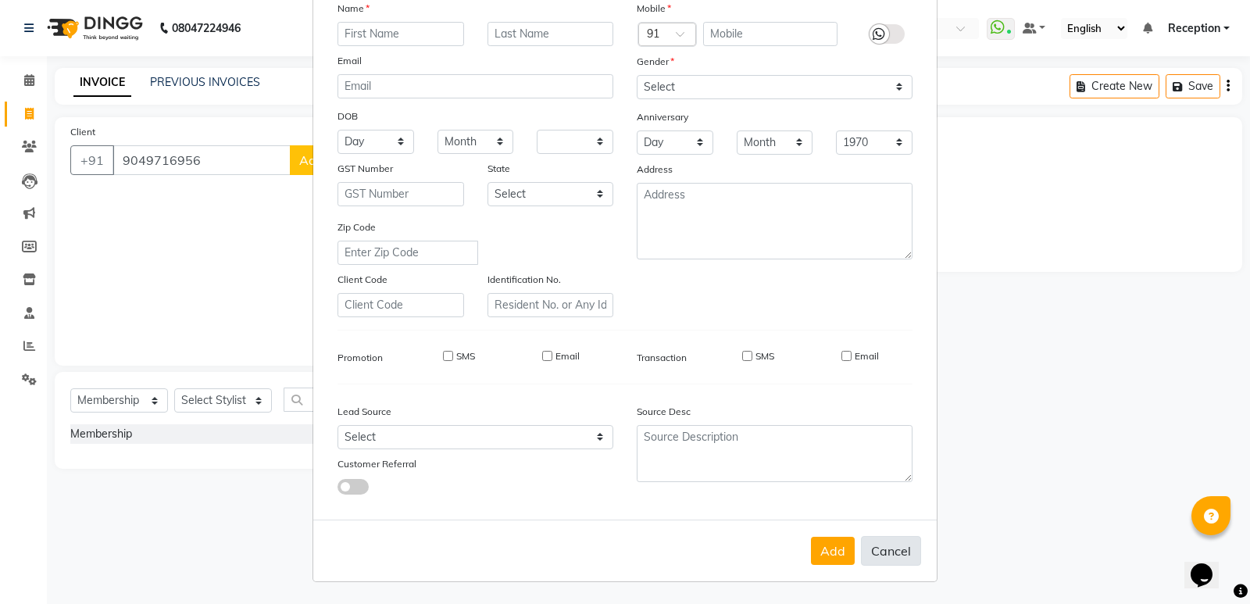
checkbox input "false"
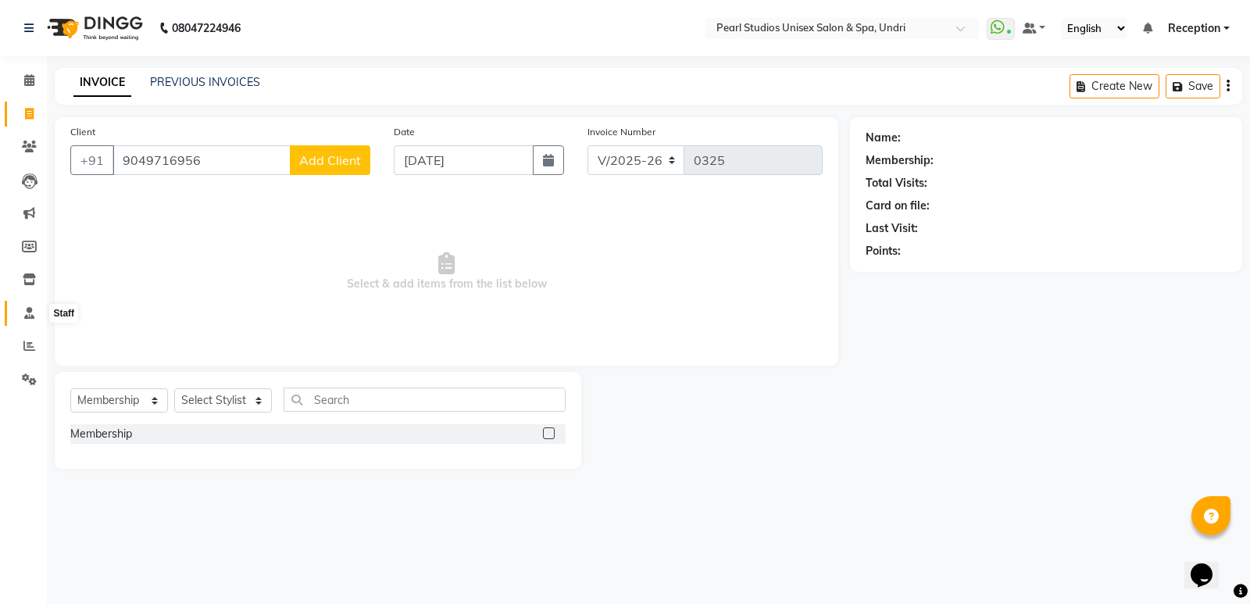
click at [31, 309] on icon at bounding box center [29, 313] width 10 height 12
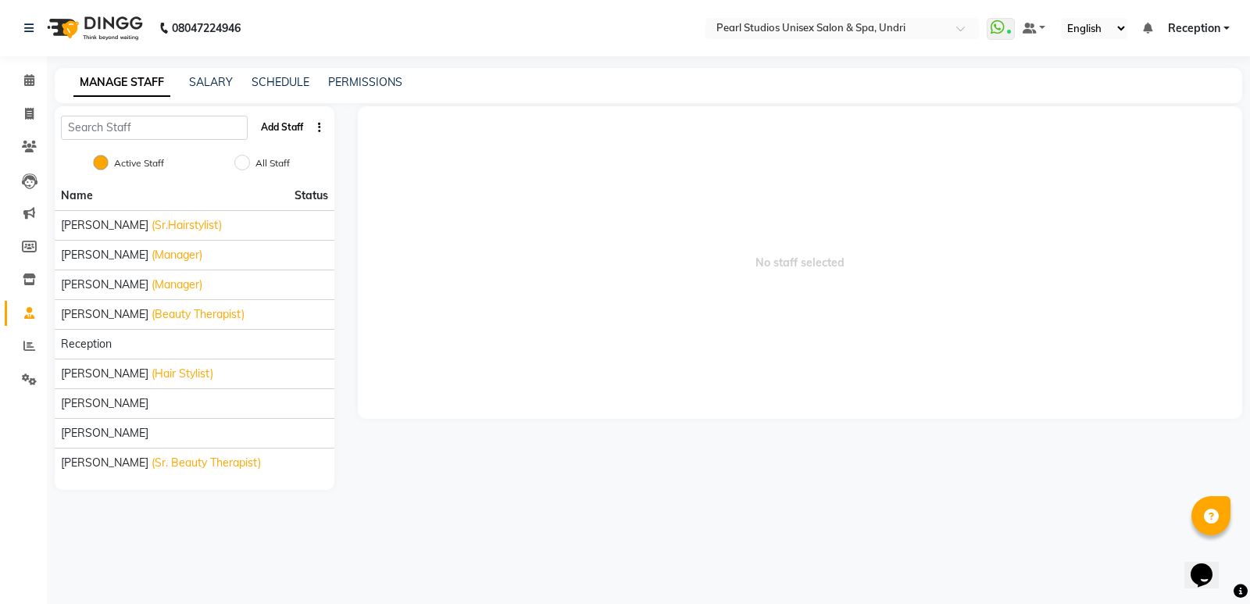
click at [289, 122] on button "Add Staff" at bounding box center [282, 127] width 55 height 27
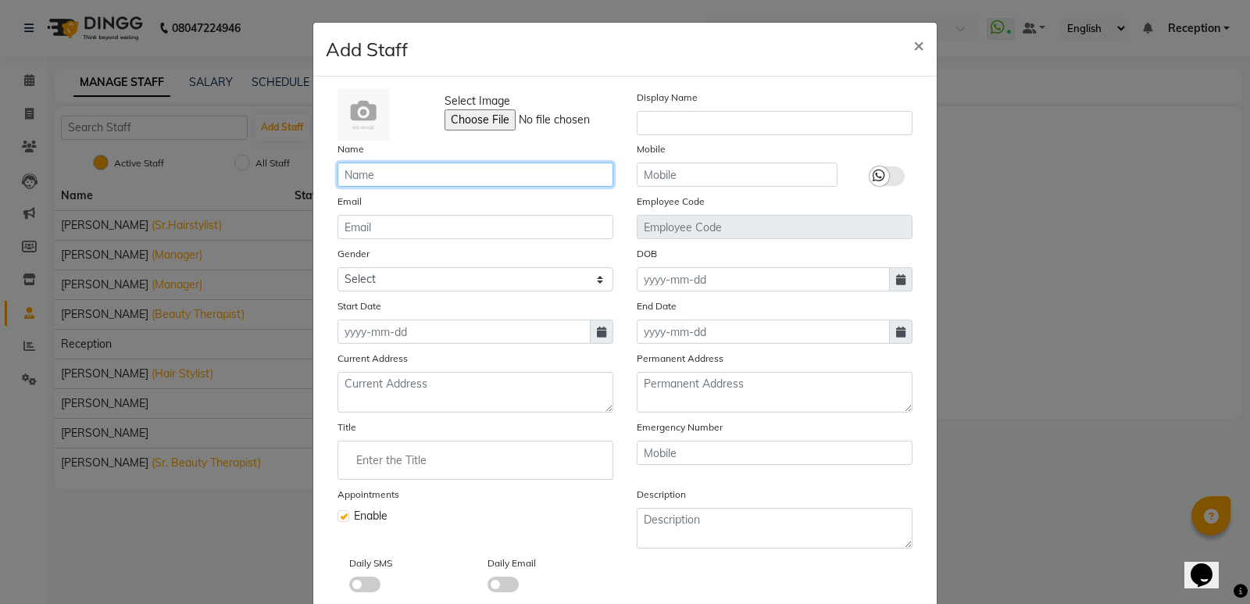
click at [408, 175] on input "text" at bounding box center [476, 175] width 276 height 24
type input "p"
type input "Pooja"
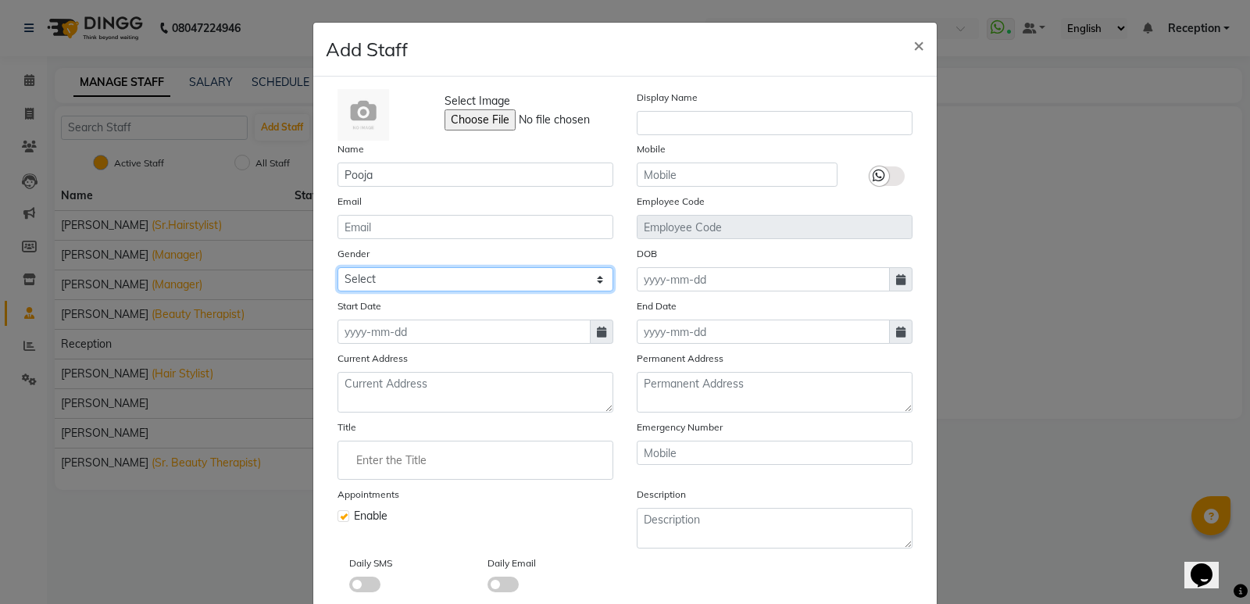
click at [589, 277] on select "Select [DEMOGRAPHIC_DATA] [DEMOGRAPHIC_DATA] Other Prefer Not To Say" at bounding box center [476, 279] width 276 height 24
select select "[DEMOGRAPHIC_DATA]"
click at [338, 267] on select "Select [DEMOGRAPHIC_DATA] [DEMOGRAPHIC_DATA] Other Prefer Not To Say" at bounding box center [476, 279] width 276 height 24
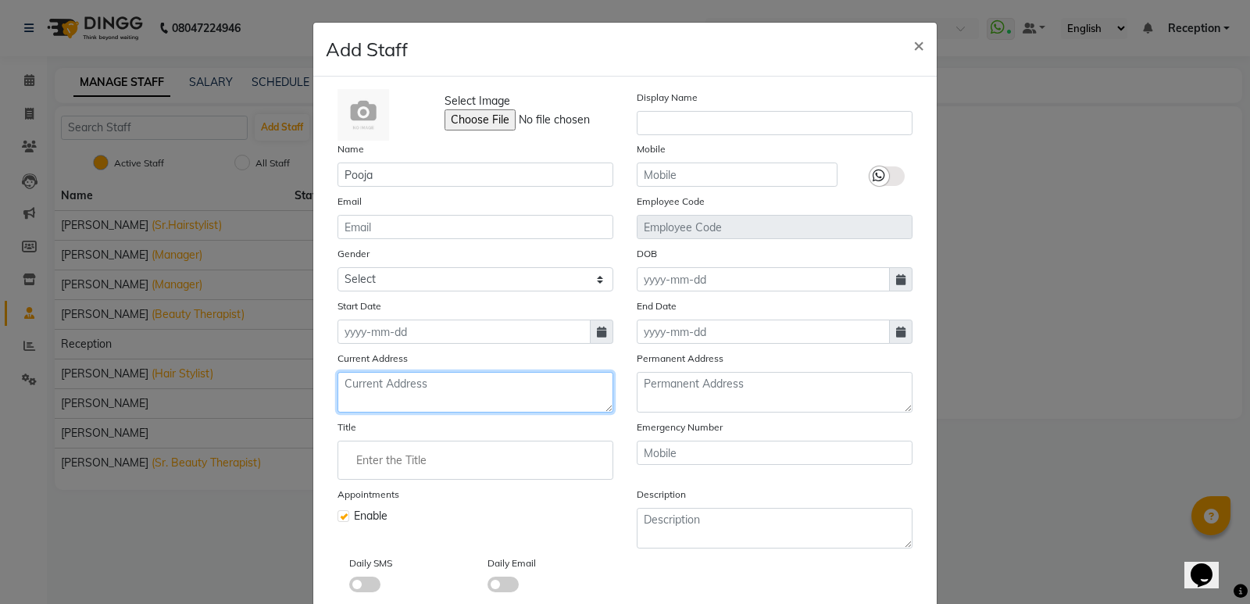
click at [400, 381] on textarea at bounding box center [476, 392] width 276 height 41
type textarea "[PERSON_NAME][GEOGRAPHIC_DATA]"
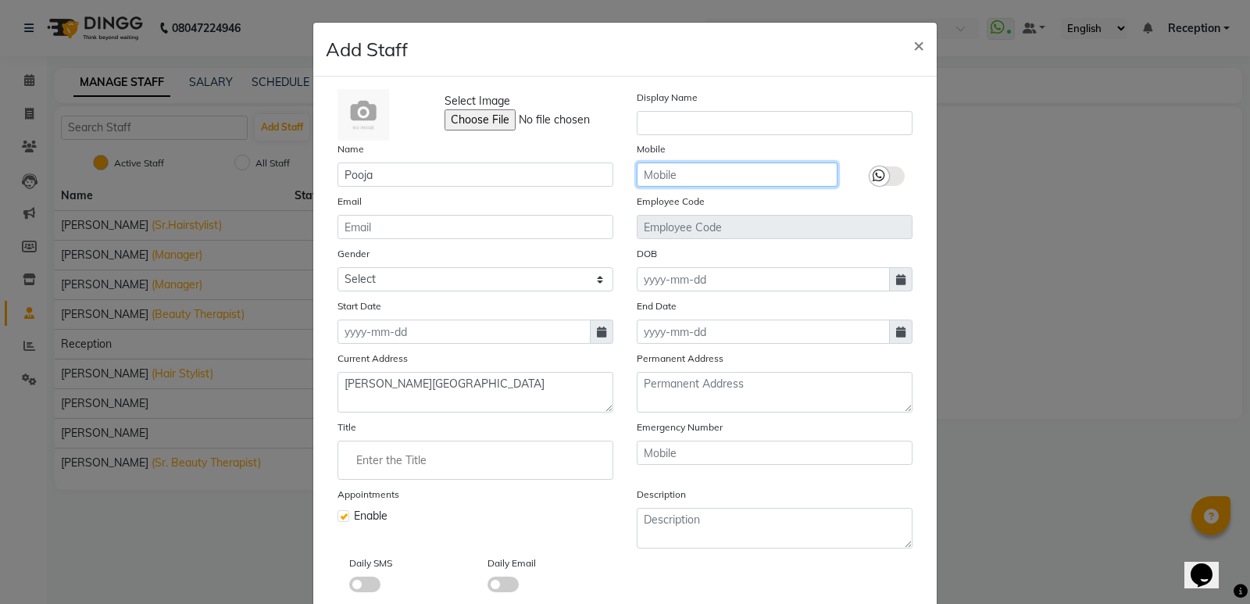
click at [687, 178] on input "text" at bounding box center [737, 175] width 201 height 24
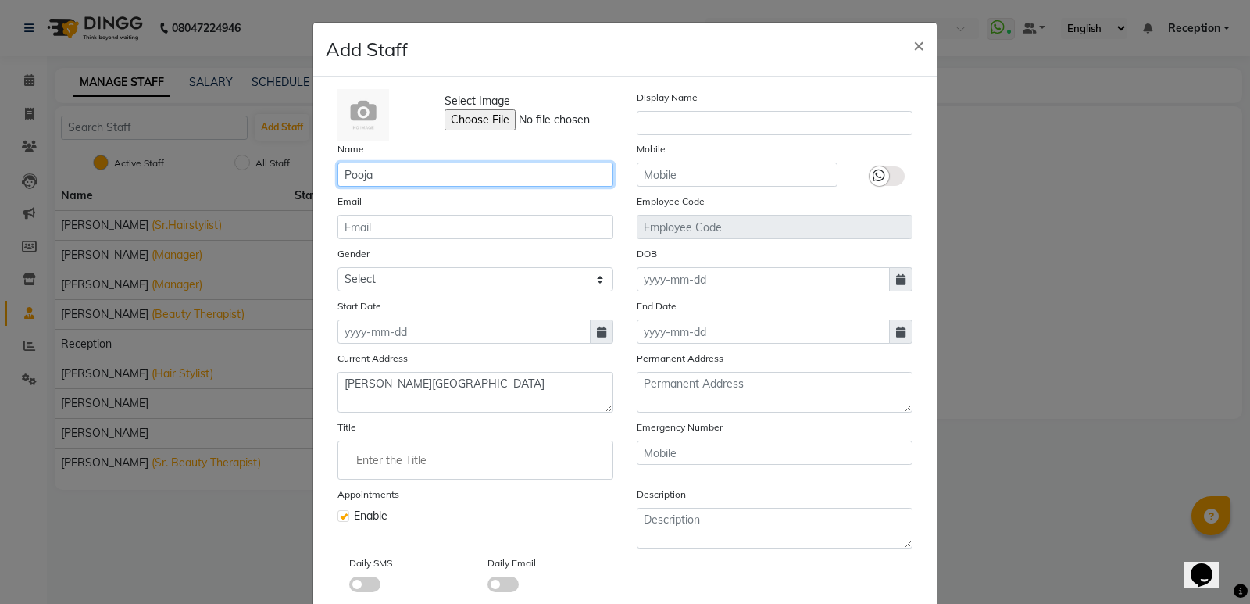
click at [421, 164] on input "Pooja" at bounding box center [476, 175] width 276 height 24
type input "[PERSON_NAME]"
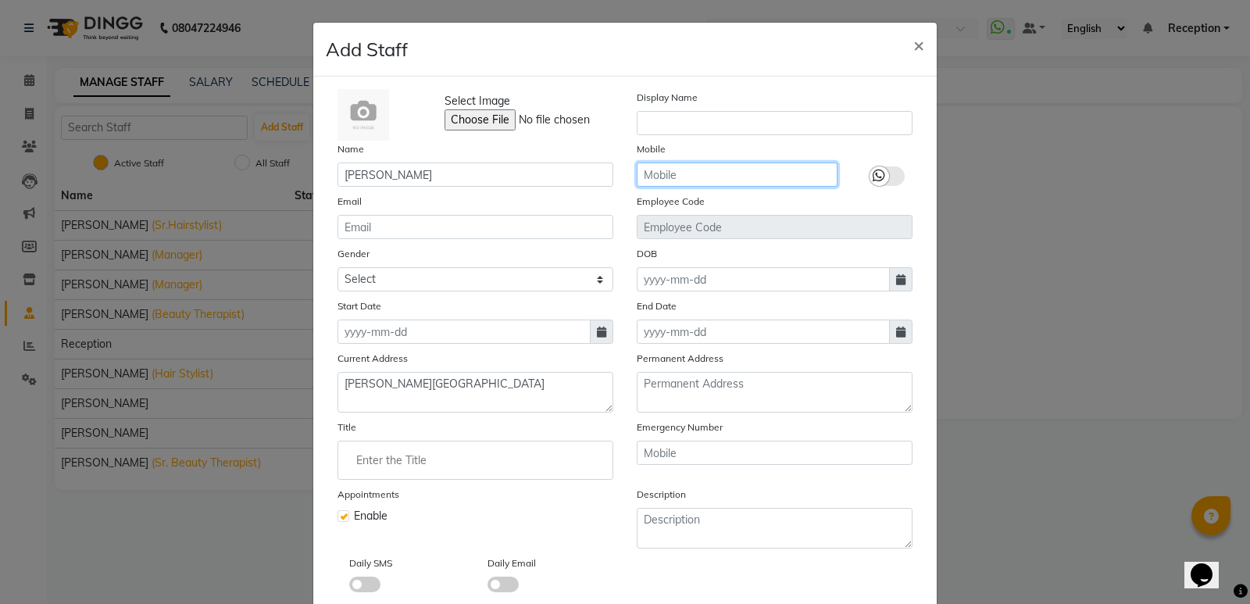
click at [660, 177] on input "text" at bounding box center [737, 175] width 201 height 24
type input "7517746997"
click at [891, 172] on label at bounding box center [887, 176] width 35 height 20
click at [0, 0] on input "checkbox" at bounding box center [0, 0] width 0 height 0
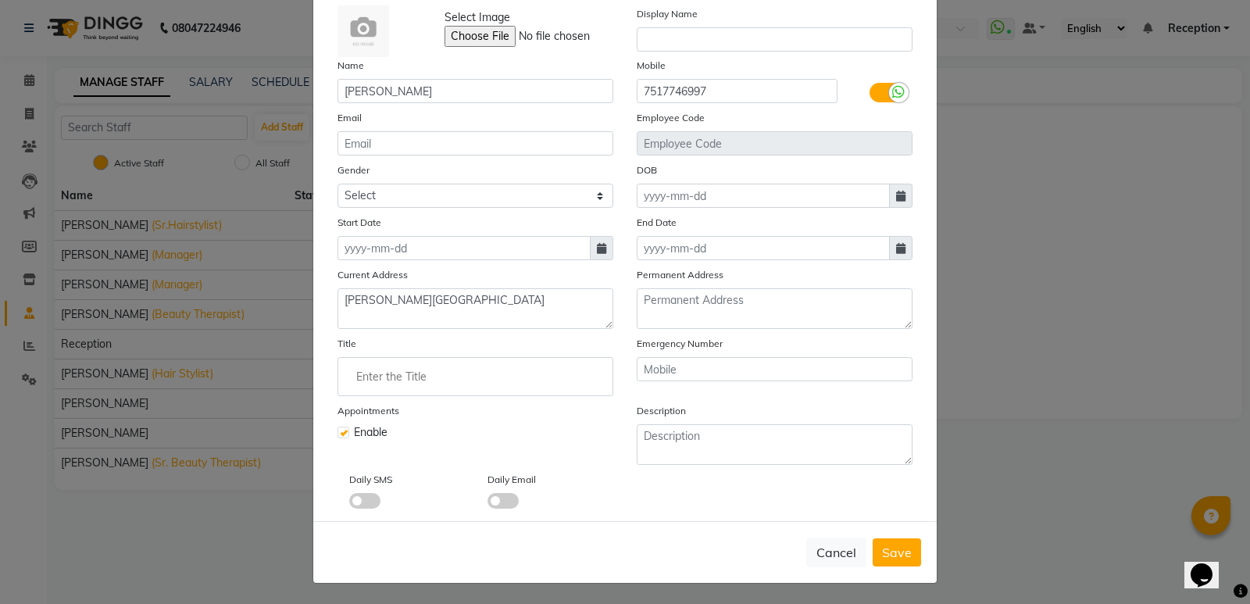
scroll to position [85, 0]
click at [597, 246] on icon at bounding box center [601, 246] width 9 height 11
select select "9"
select select "2025"
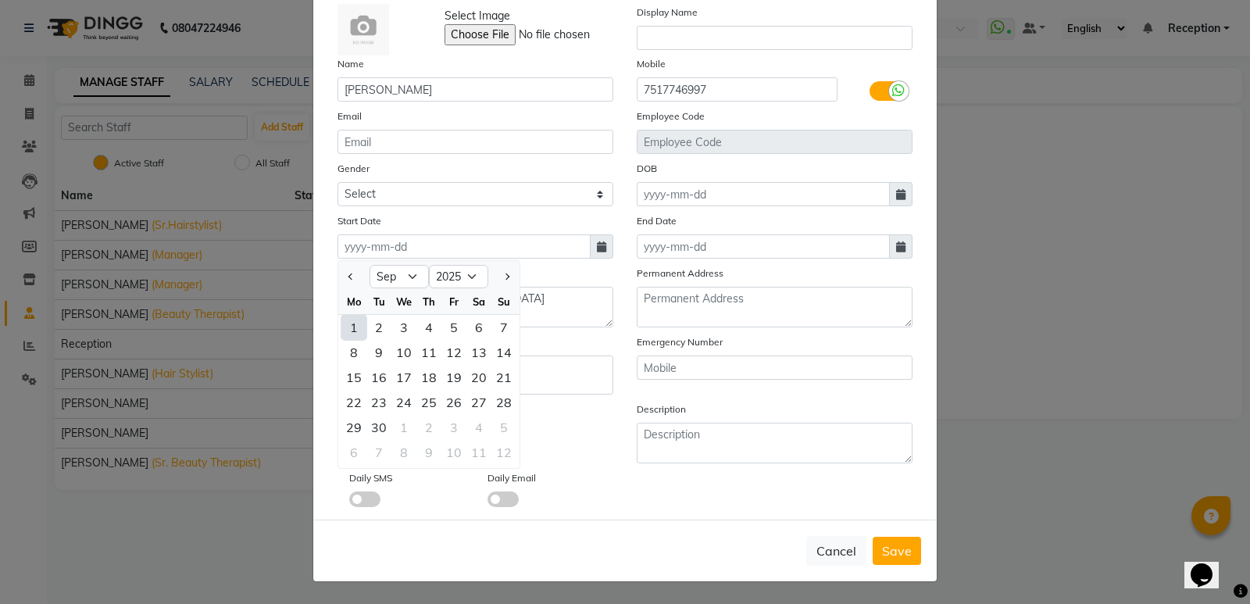
click at [355, 330] on div "1" at bounding box center [353, 327] width 25 height 25
type input "[DATE]"
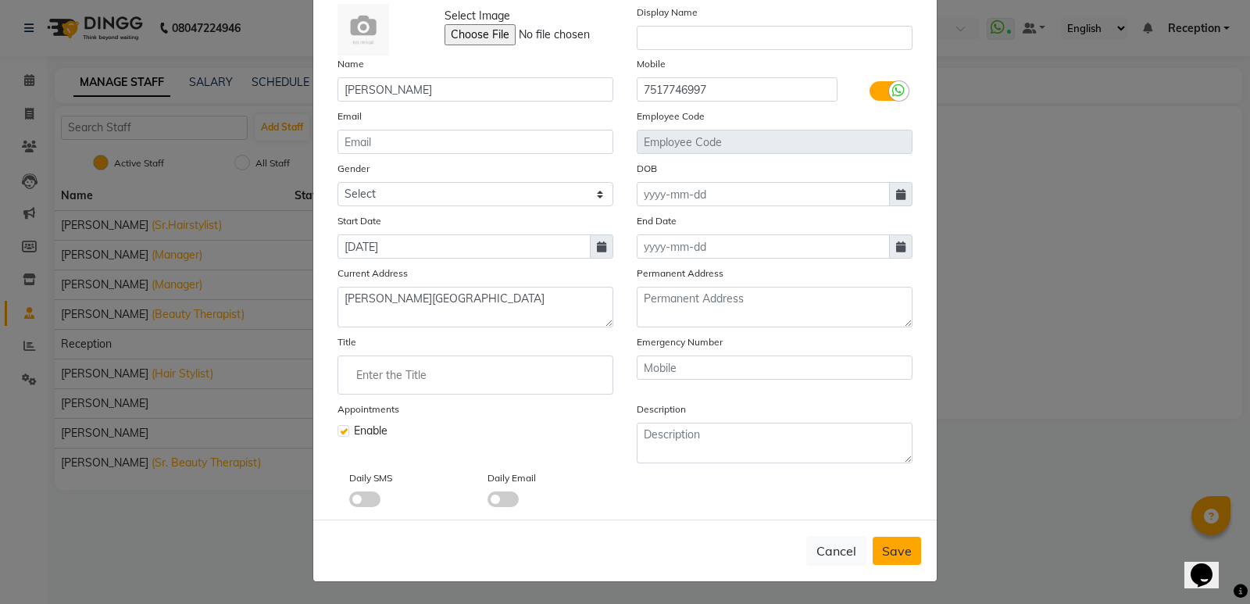
click at [885, 563] on button "Save" at bounding box center [897, 551] width 48 height 28
select select
checkbox input "false"
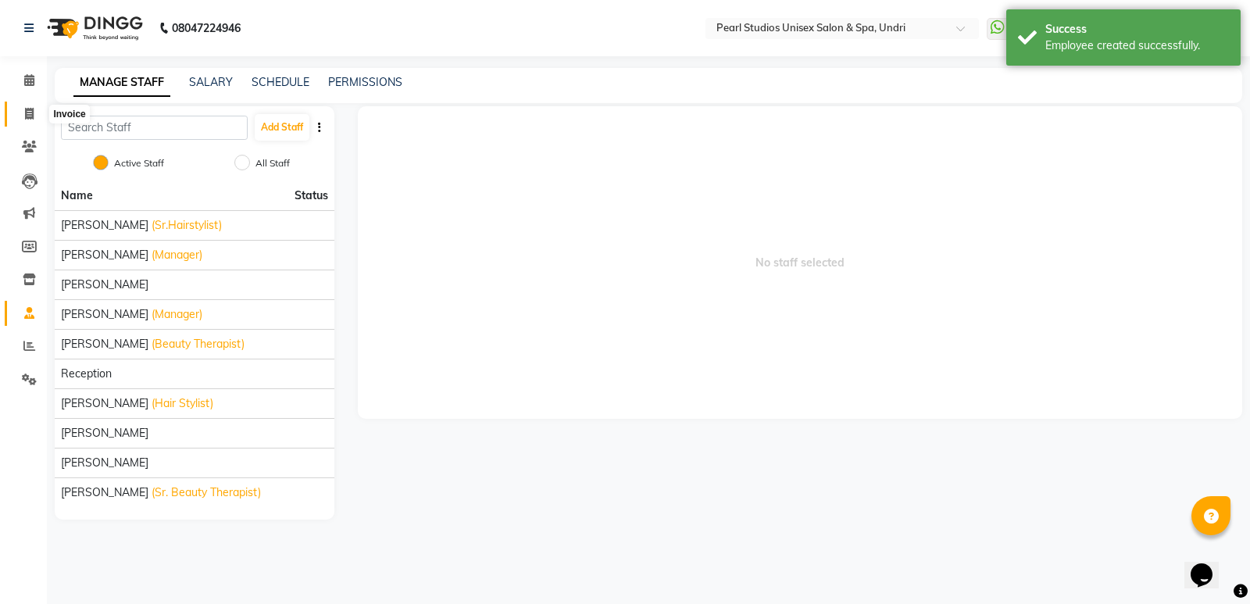
click at [26, 116] on icon at bounding box center [29, 114] width 9 height 12
select select "78"
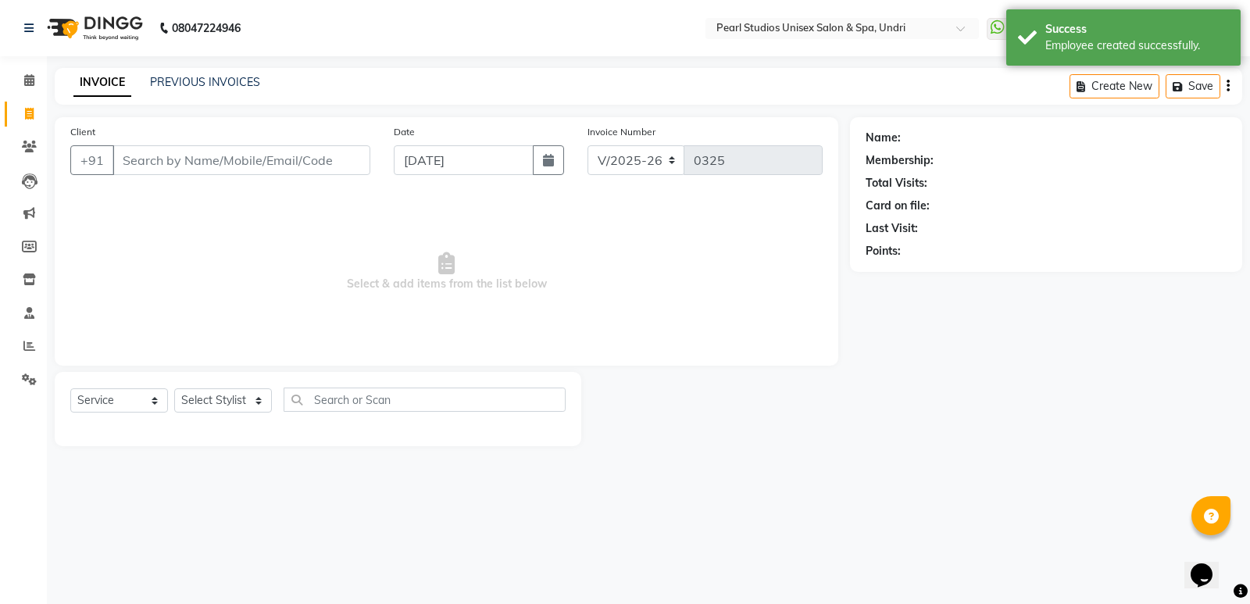
select select "membership"
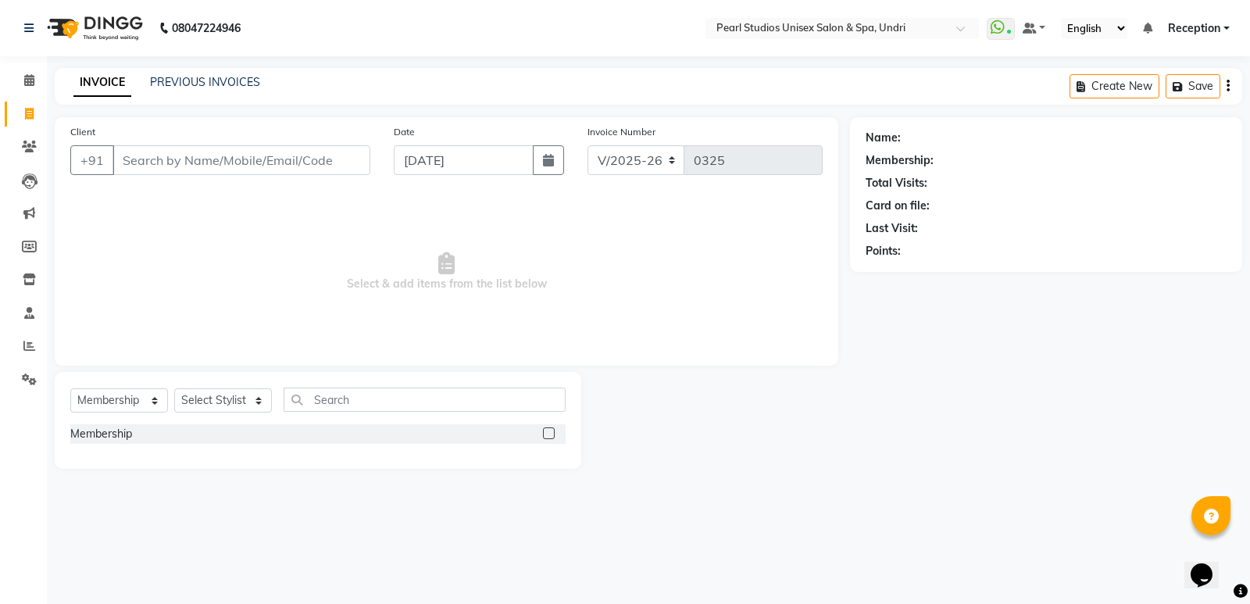
click at [275, 156] on input "Client" at bounding box center [242, 160] width 258 height 30
type input "9049716956"
click at [339, 171] on button "Add Client" at bounding box center [330, 160] width 80 height 30
select select "22"
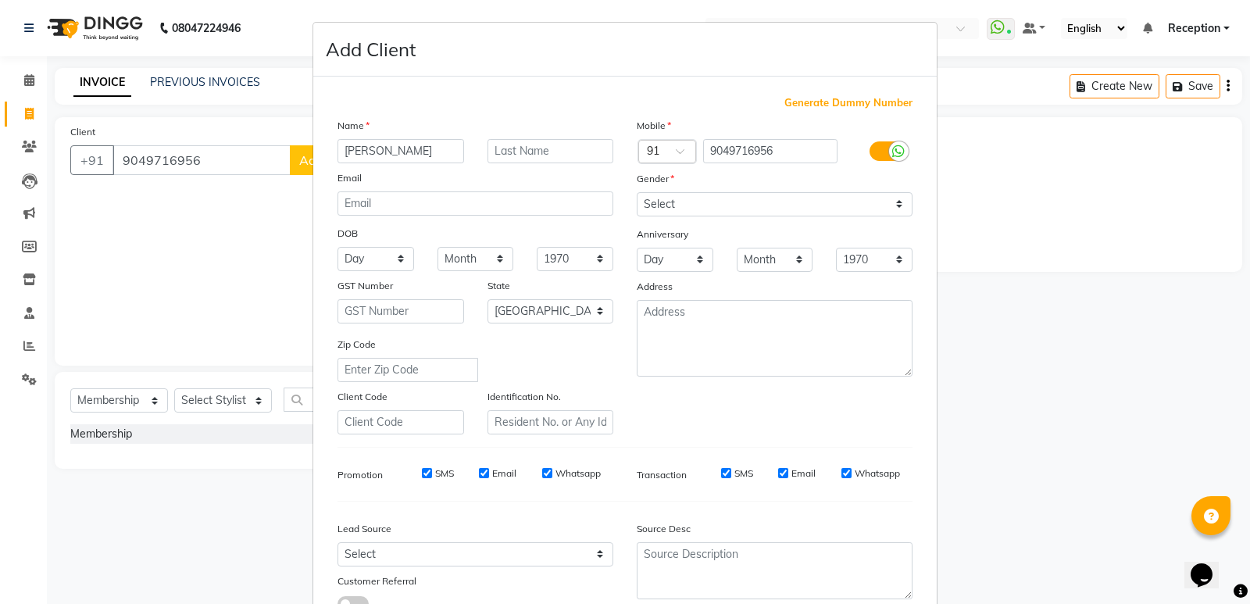
type input "[PERSON_NAME]"
click at [392, 206] on input "email" at bounding box center [476, 203] width 276 height 24
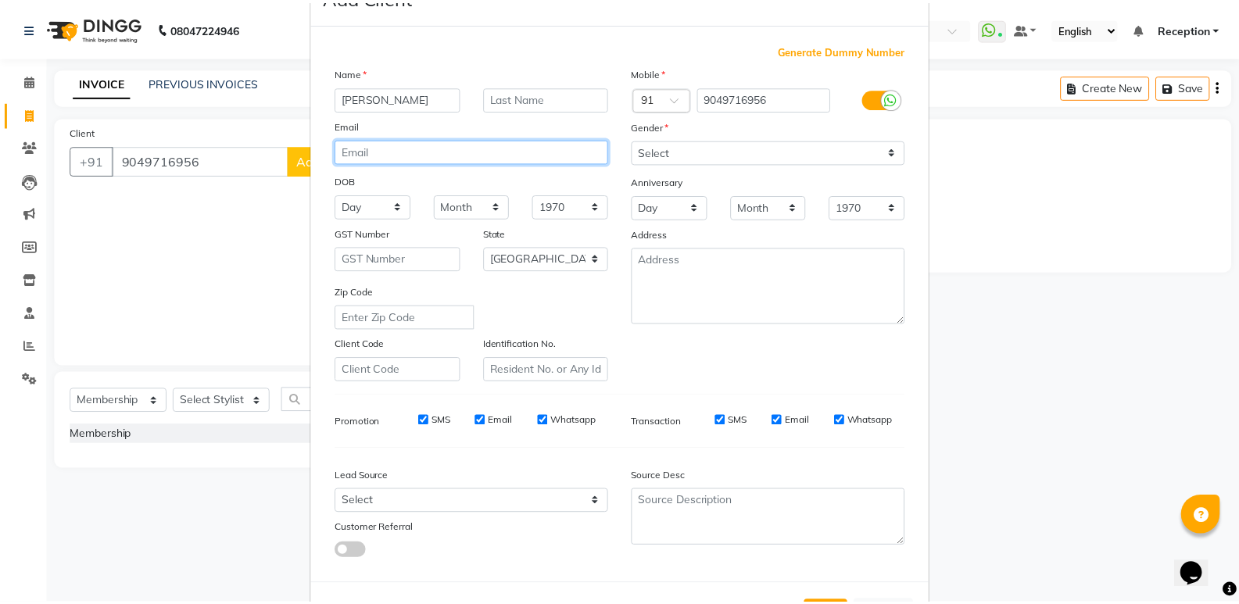
scroll to position [117, 0]
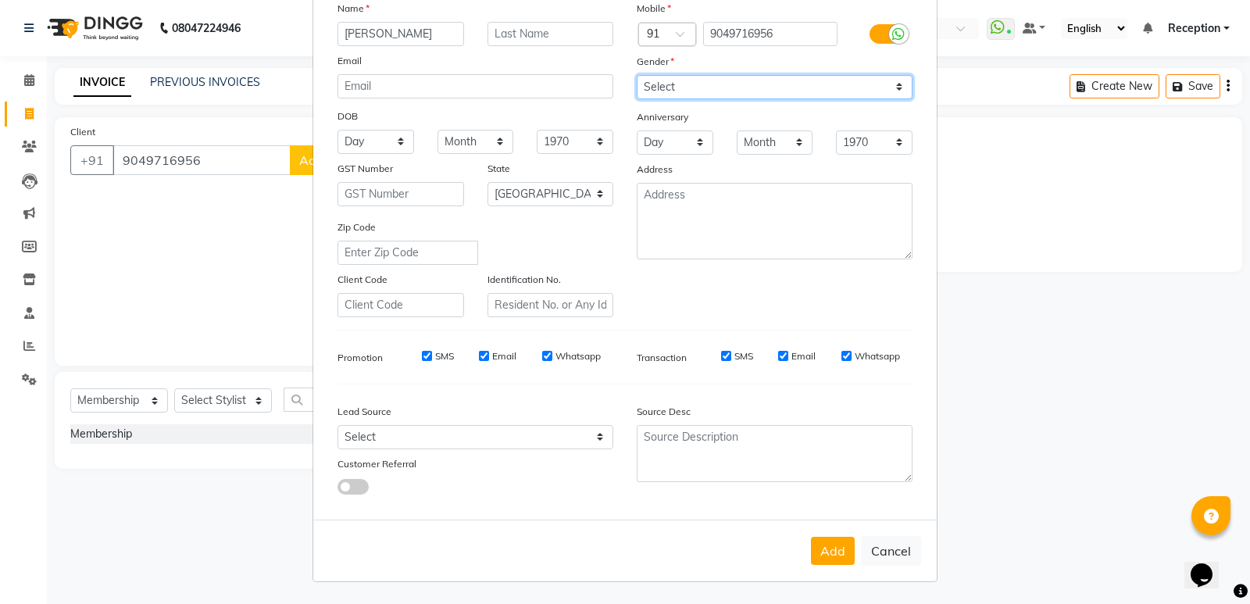
click at [683, 77] on select "Select [DEMOGRAPHIC_DATA] [DEMOGRAPHIC_DATA] Other Prefer Not To Say" at bounding box center [775, 87] width 276 height 24
select select "[DEMOGRAPHIC_DATA]"
click at [637, 75] on select "Select [DEMOGRAPHIC_DATA] [DEMOGRAPHIC_DATA] Other Prefer Not To Say" at bounding box center [775, 87] width 276 height 24
click at [828, 563] on button "Add" at bounding box center [833, 551] width 44 height 28
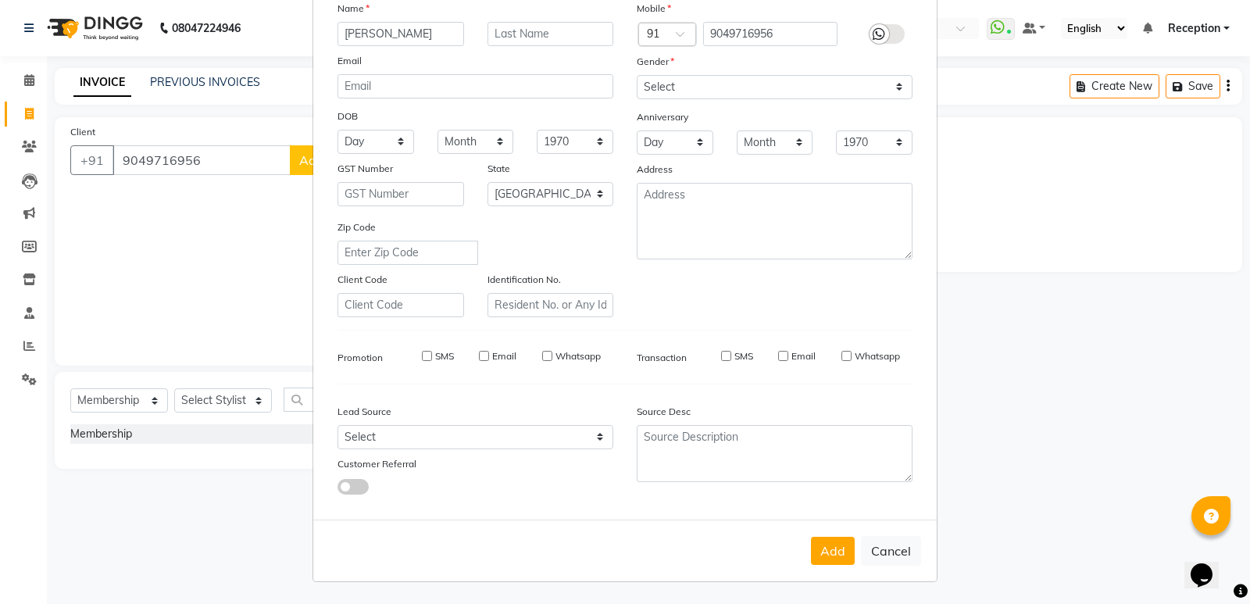
select select
select select "null"
select select
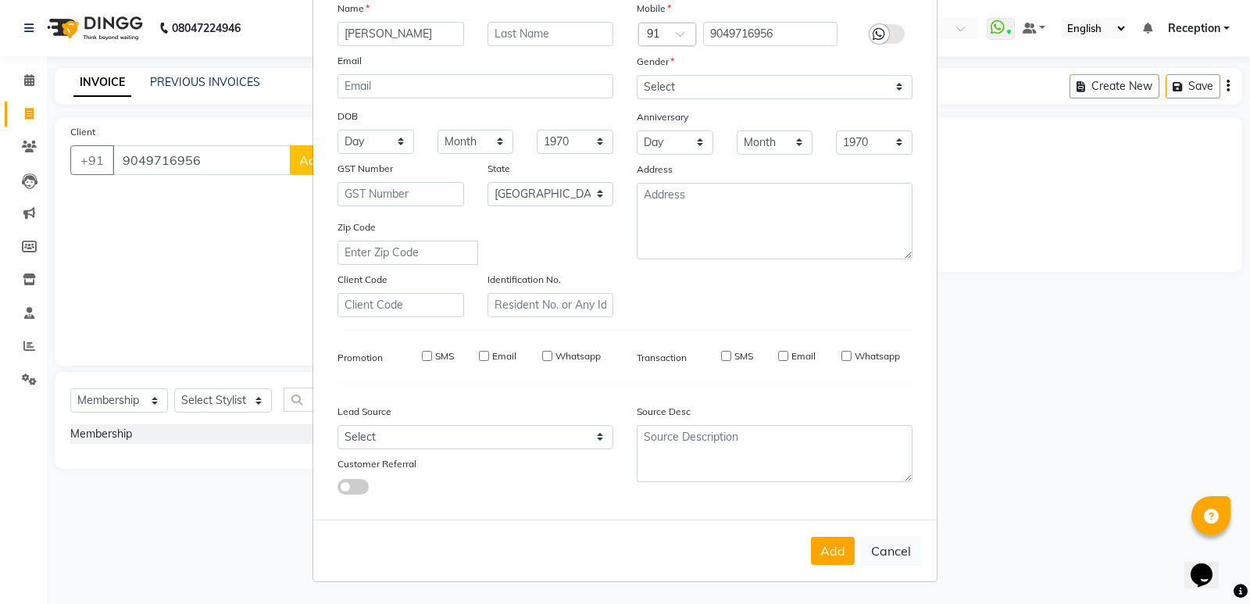
select select
checkbox input "false"
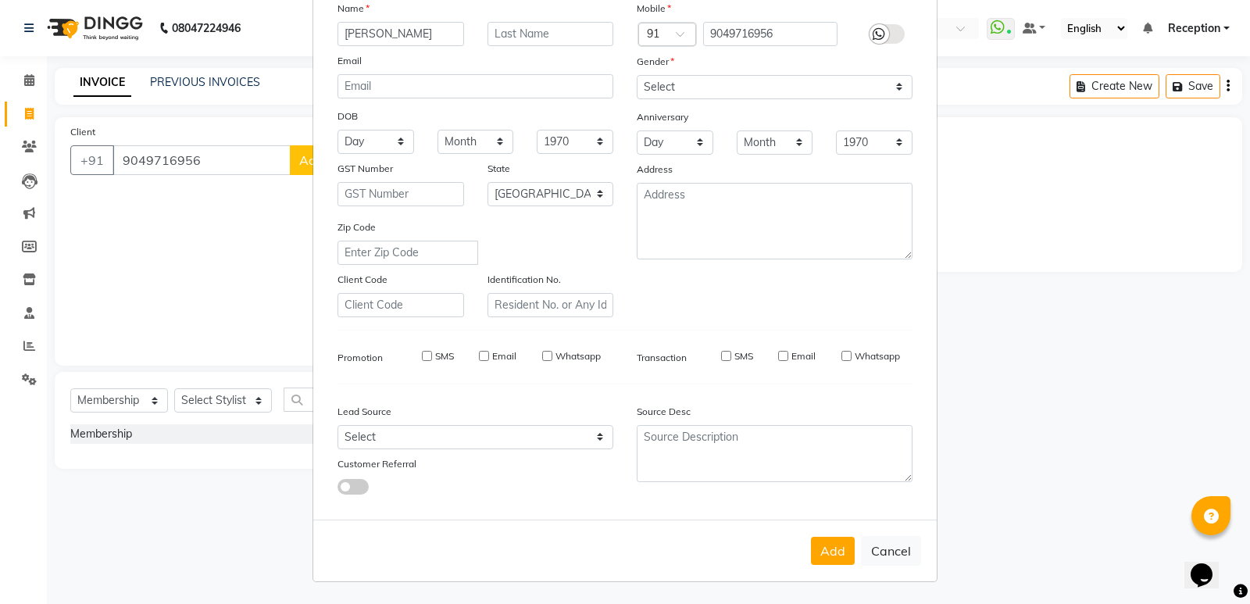
checkbox input "false"
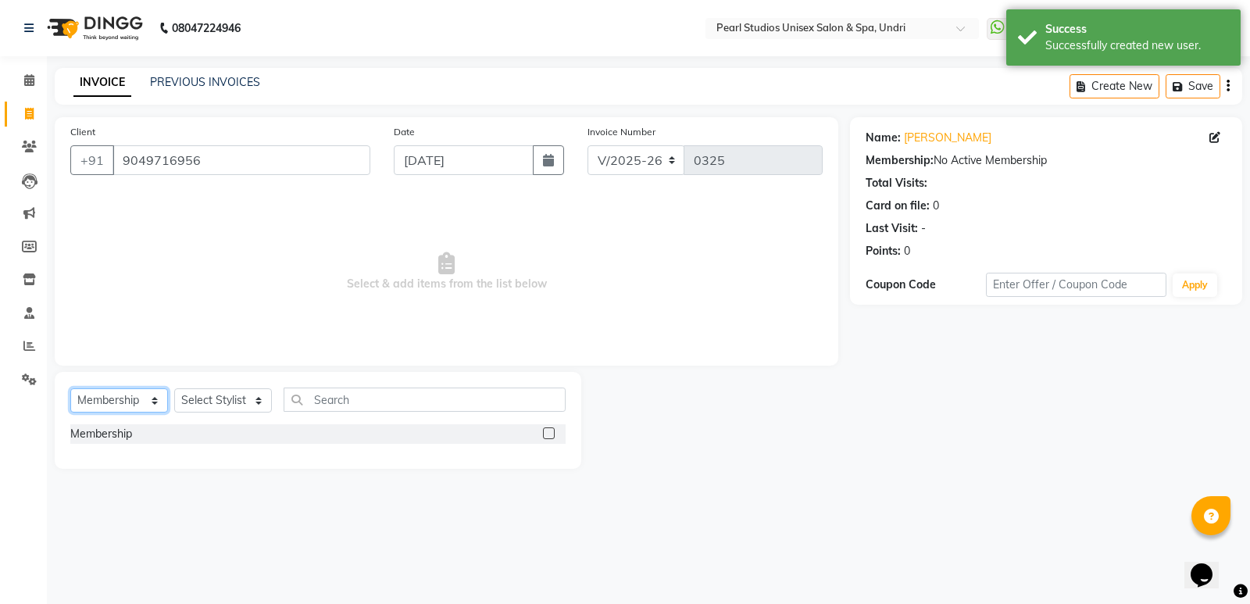
click at [93, 406] on select "Select Service Product Membership Package Voucher Prepaid Gift Card" at bounding box center [119, 400] width 98 height 24
select select "service"
click at [70, 388] on select "Select Service Product Membership Package Voucher Prepaid Gift Card" at bounding box center [119, 400] width 98 height 24
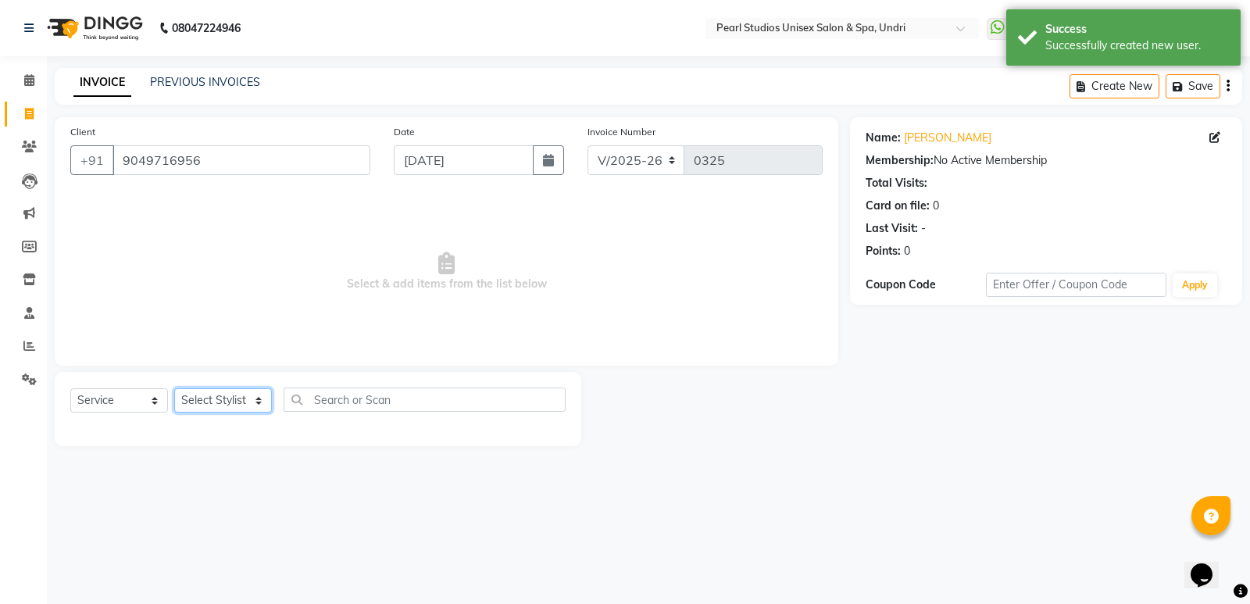
click at [220, 400] on select "Select Stylist [PERSON_NAME] [PERSON_NAME] Pooja [PERSON_NAME] [PERSON_NAME] Re…" at bounding box center [223, 400] width 98 height 24
select select "90569"
click at [174, 388] on select "Select Stylist [PERSON_NAME] [PERSON_NAME] Pooja [PERSON_NAME] [PERSON_NAME] Re…" at bounding box center [223, 400] width 98 height 24
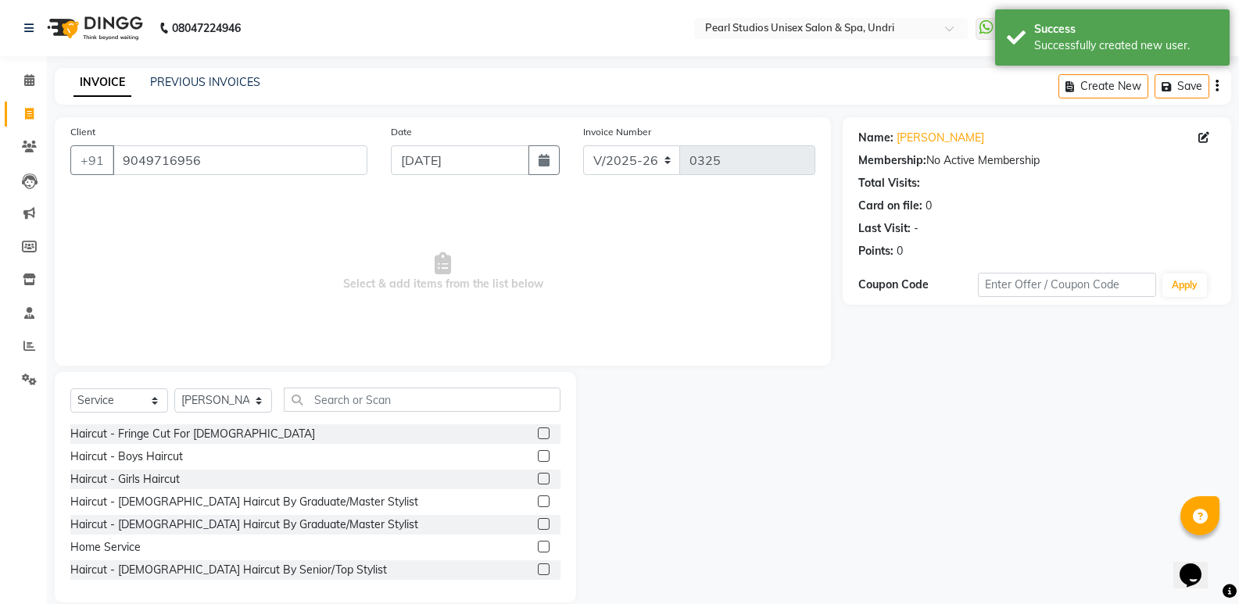
click at [345, 386] on div "Select Service Product Membership Package Voucher Prepaid Gift Card Select Styl…" at bounding box center [315, 487] width 521 height 231
click at [359, 407] on input "text" at bounding box center [422, 400] width 277 height 24
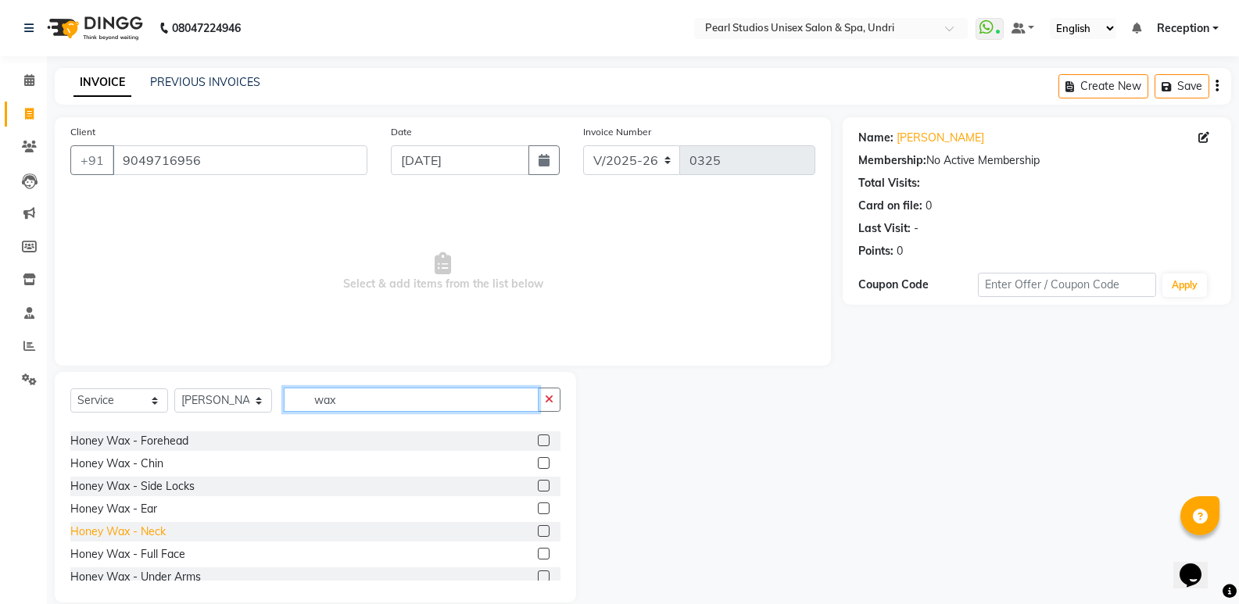
scroll to position [78, 0]
type input "wax"
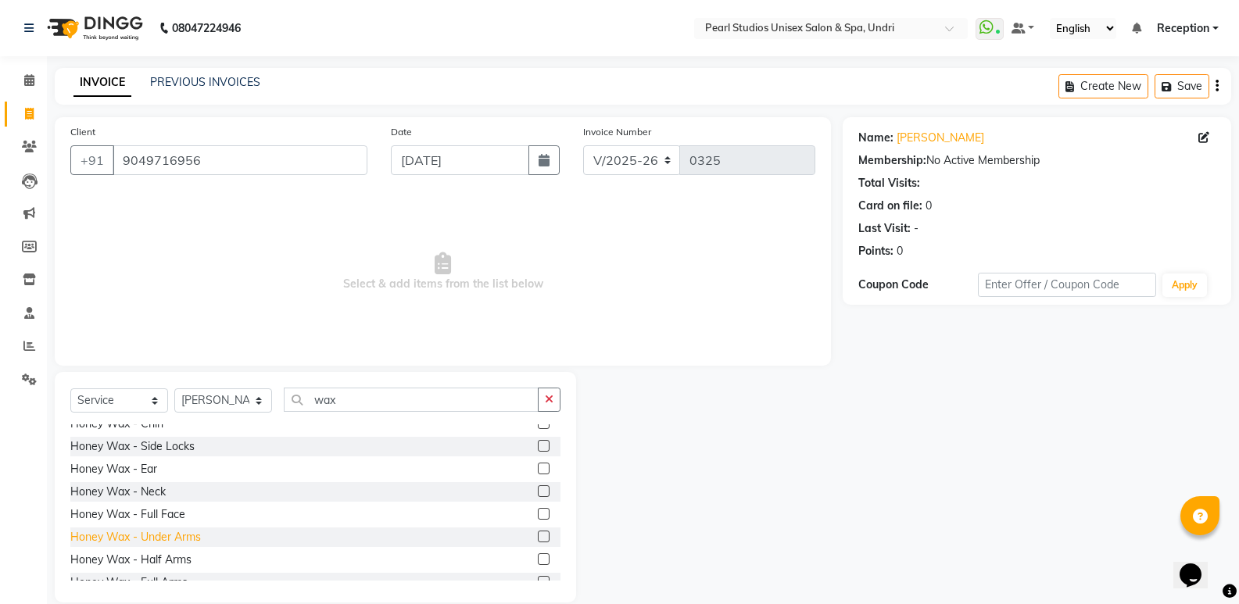
click at [159, 529] on div "Honey Wax - Under Arms" at bounding box center [135, 537] width 131 height 16
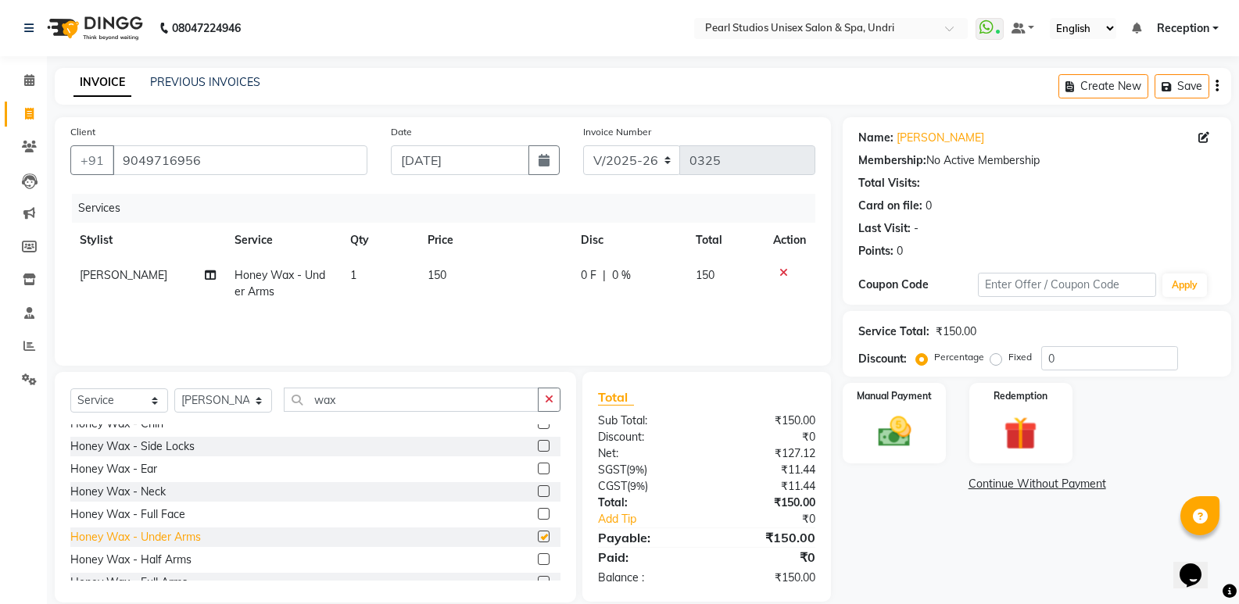
checkbox input "false"
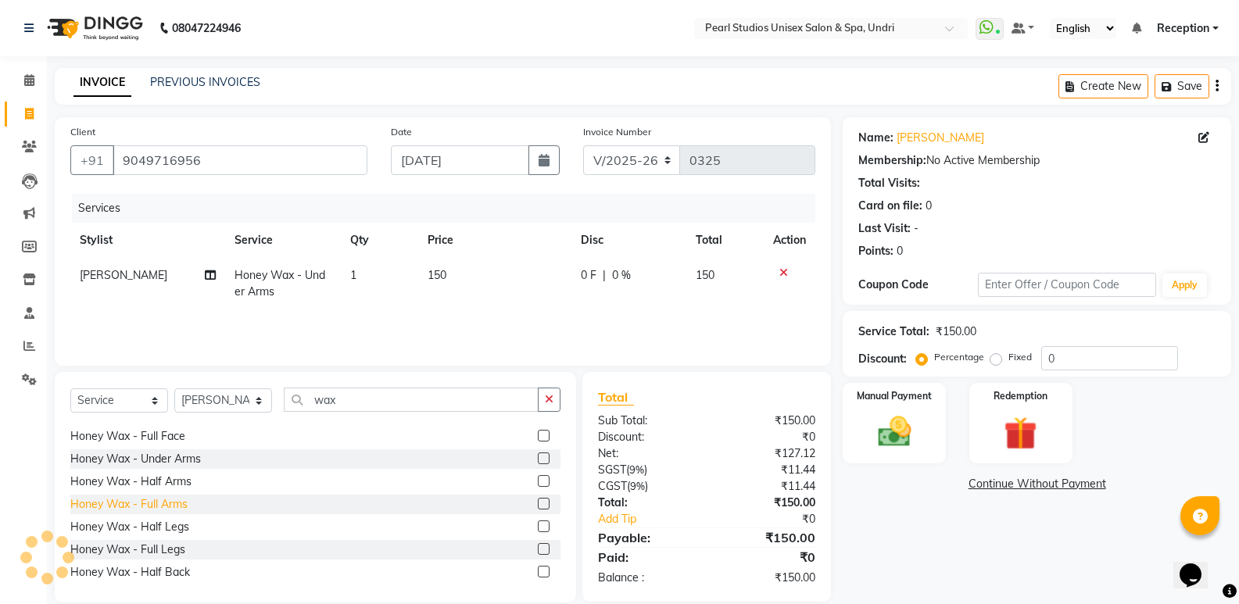
click at [173, 504] on div "Honey Wax - Full Arms" at bounding box center [128, 504] width 117 height 16
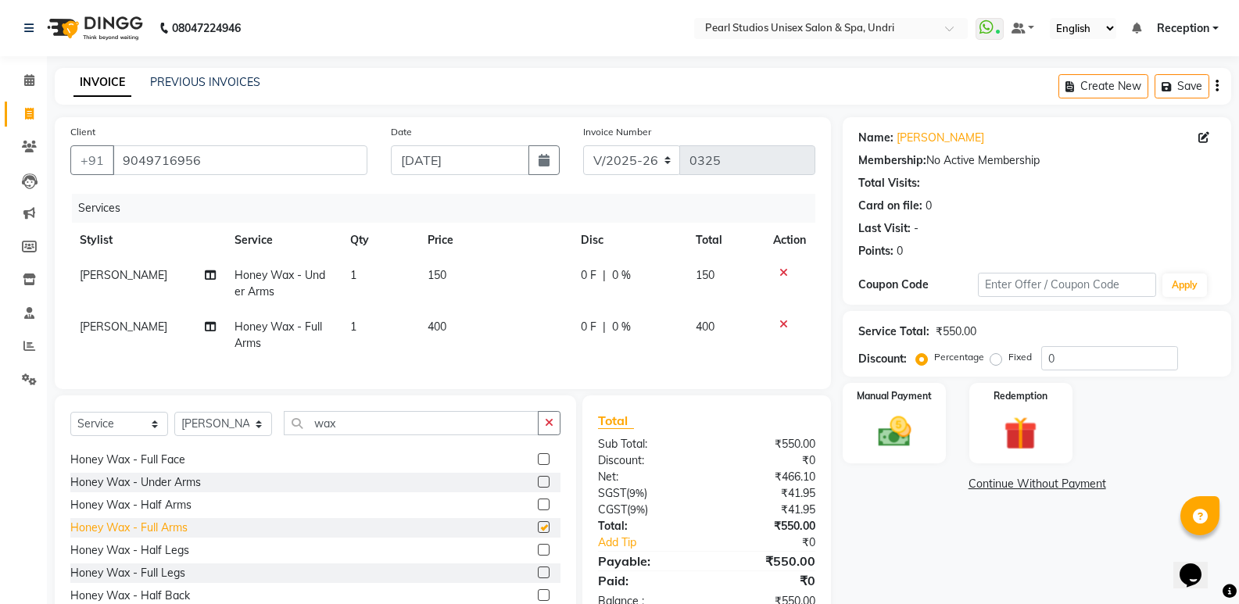
checkbox input "false"
click at [418, 334] on td "400" at bounding box center [494, 335] width 153 height 52
select select "90569"
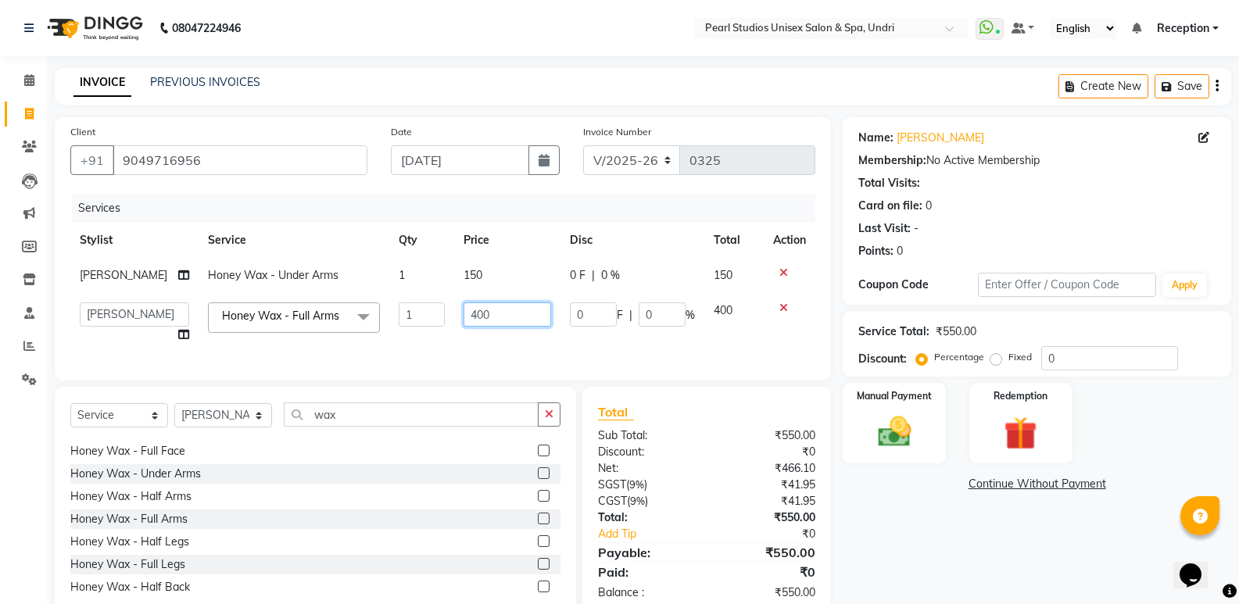
drag, startPoint x: 442, startPoint y: 320, endPoint x: 393, endPoint y: 320, distance: 49.2
click at [393, 320] on tr "[PERSON_NAME] [PERSON_NAME] [PERSON_NAME] [PERSON_NAME] Reception [PERSON_NAME]…" at bounding box center [442, 322] width 745 height 59
type input "300"
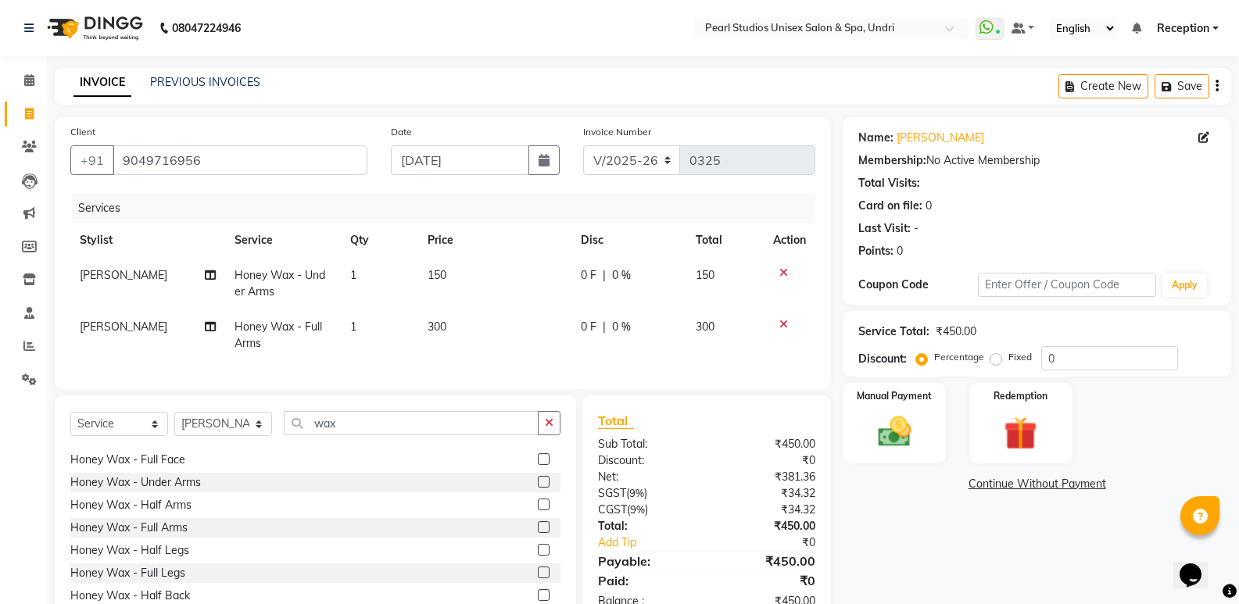
click at [480, 281] on td "150" at bounding box center [494, 284] width 153 height 52
select select "90569"
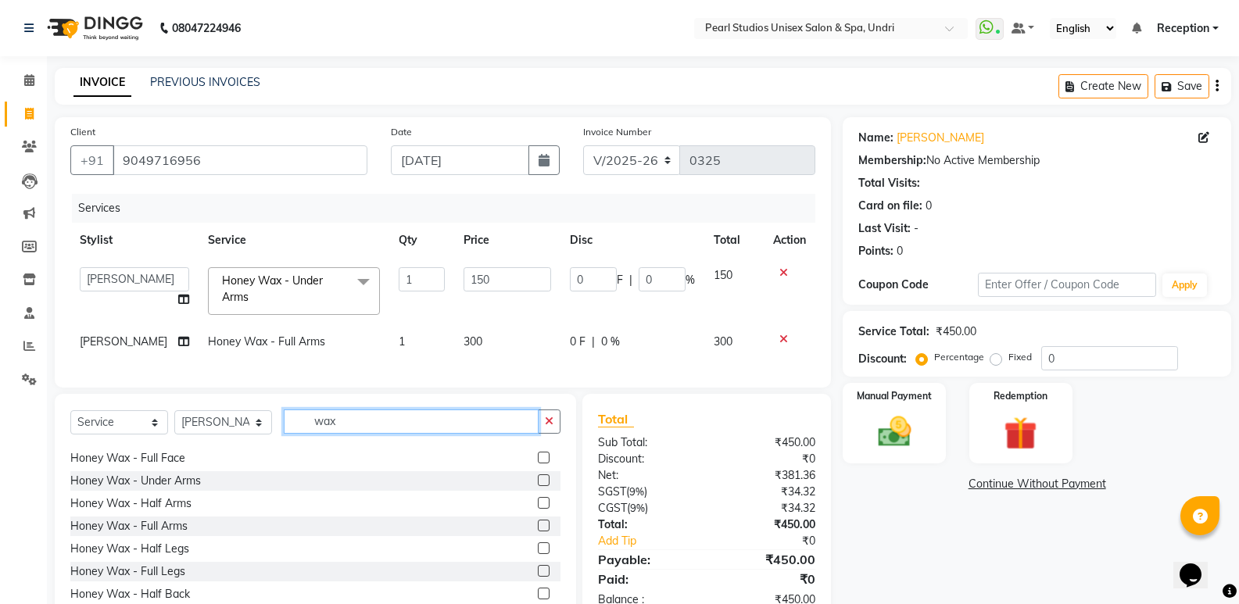
drag, startPoint x: 345, startPoint y: 441, endPoint x: 253, endPoint y: 435, distance: 91.6
click at [253, 435] on div "Select Service Product Membership Package Voucher Prepaid Gift Card Select Styl…" at bounding box center [315, 427] width 490 height 37
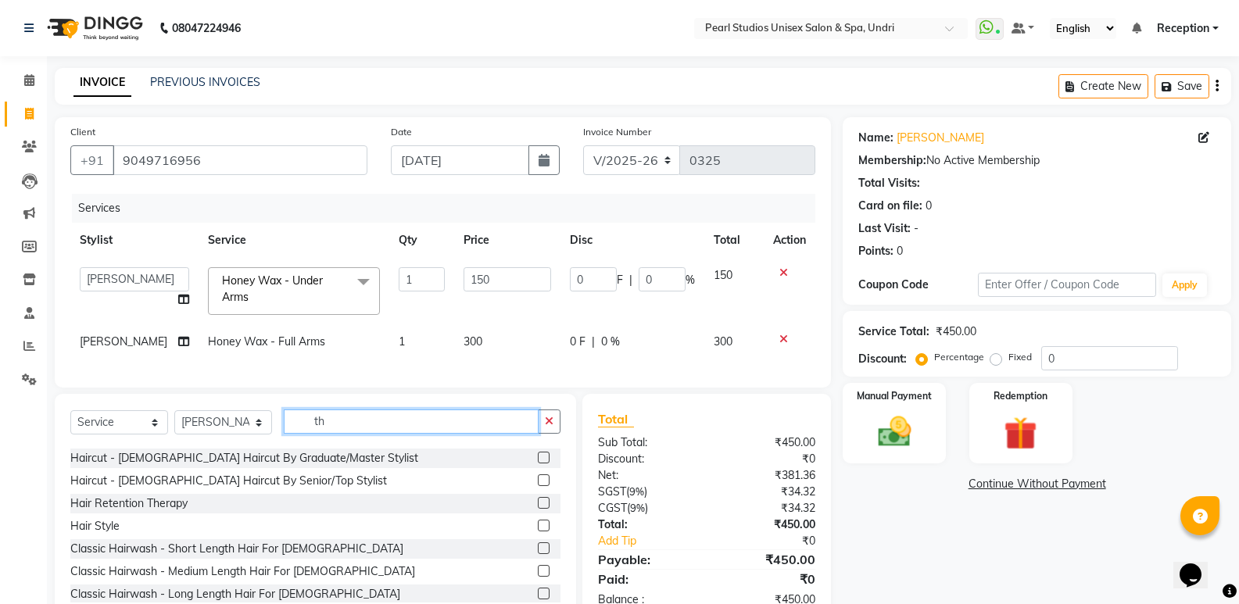
scroll to position [0, 0]
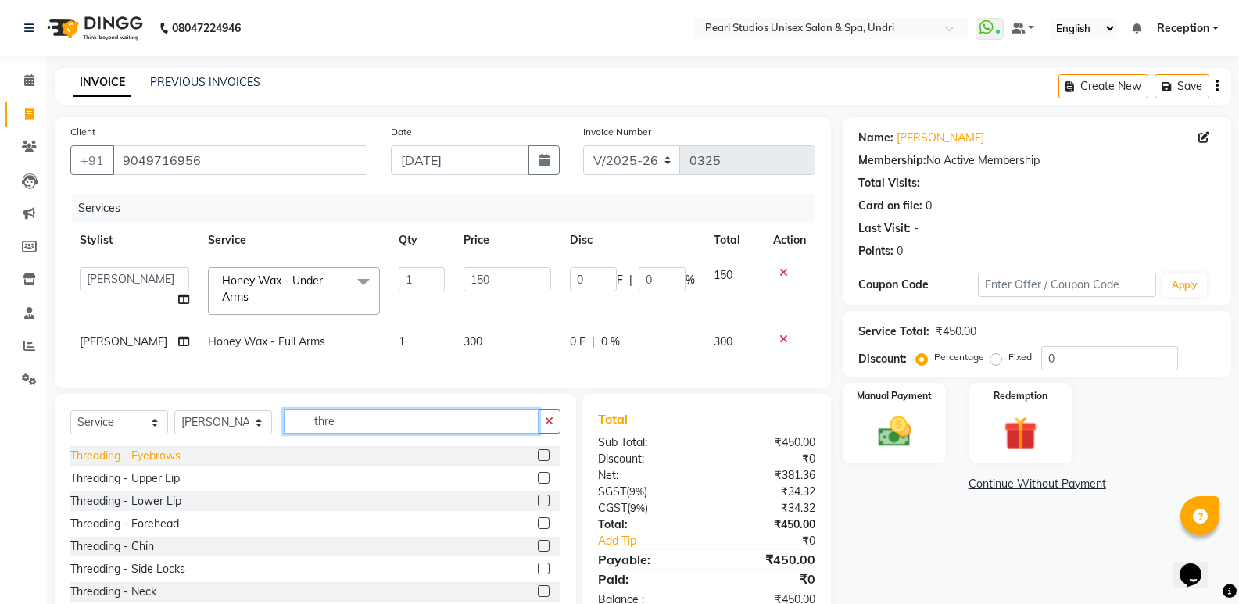
type input "thre"
click at [136, 464] on div "Threading - Eyebrows" at bounding box center [125, 456] width 110 height 16
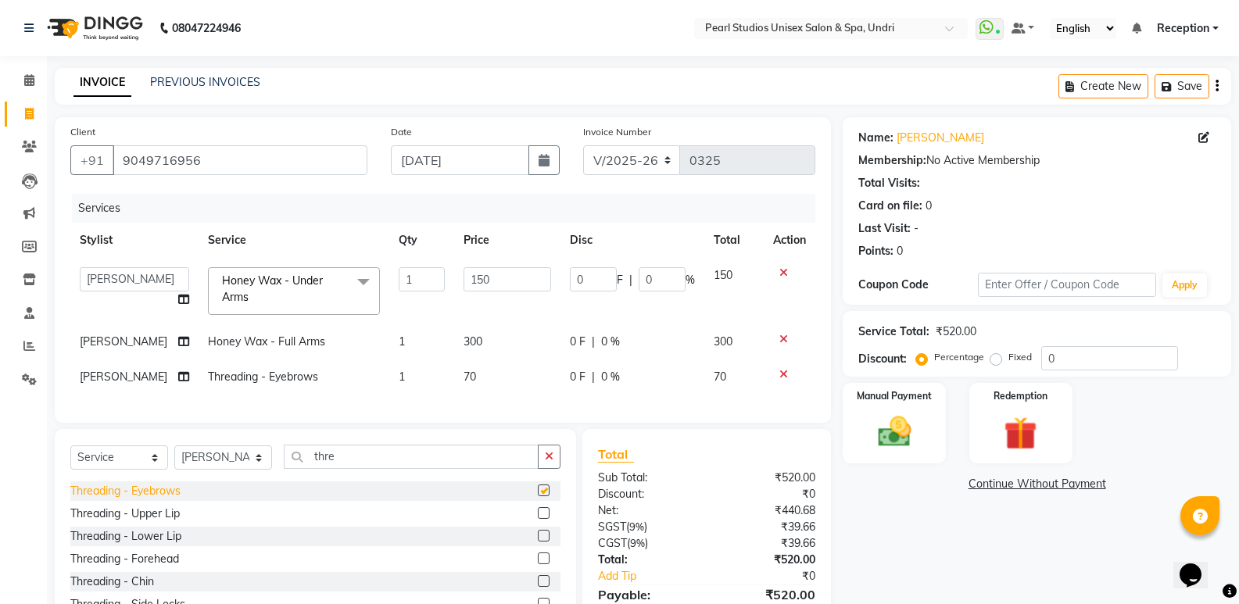
checkbox input "false"
click at [150, 520] on div "Threading - Upper Lip" at bounding box center [124, 514] width 109 height 16
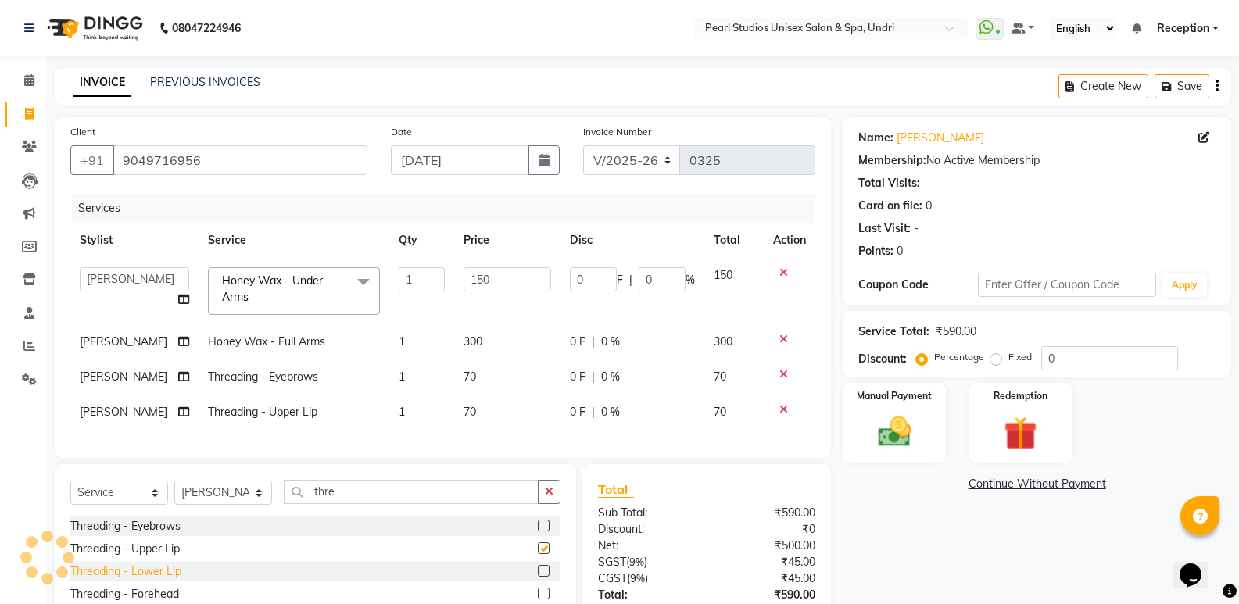
checkbox input "false"
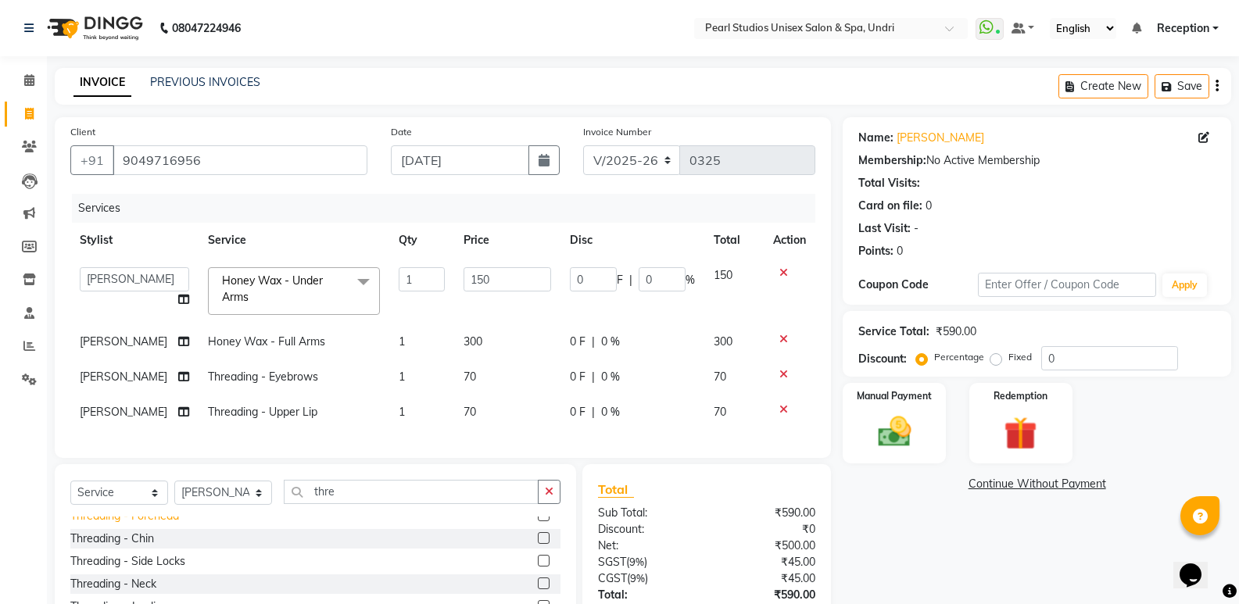
click at [166, 524] on div "Threading - Forehead" at bounding box center [124, 516] width 109 height 16
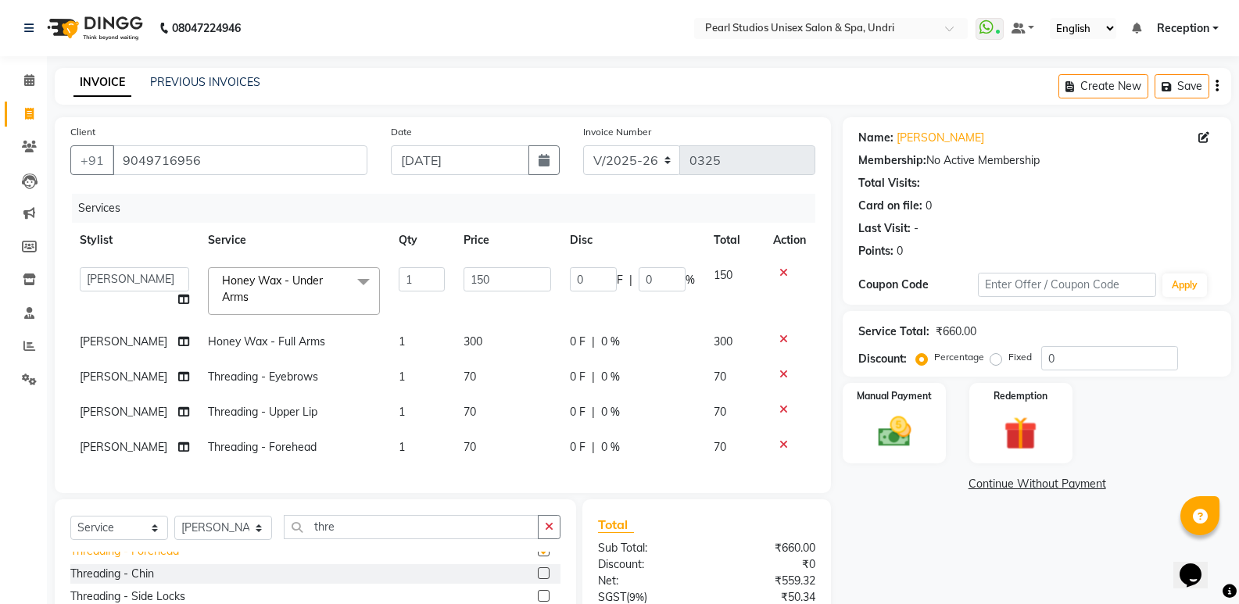
checkbox input "false"
click at [922, 411] on div "Manual Payment" at bounding box center [894, 423] width 107 height 84
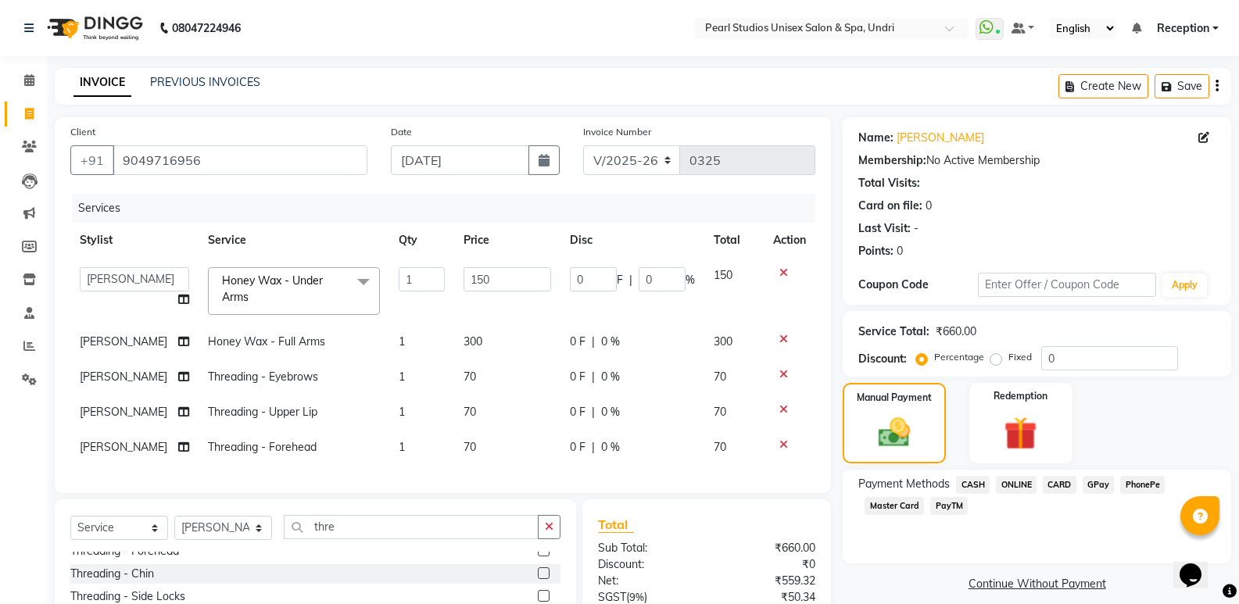
click at [1024, 485] on span "ONLINE" at bounding box center [1016, 485] width 41 height 18
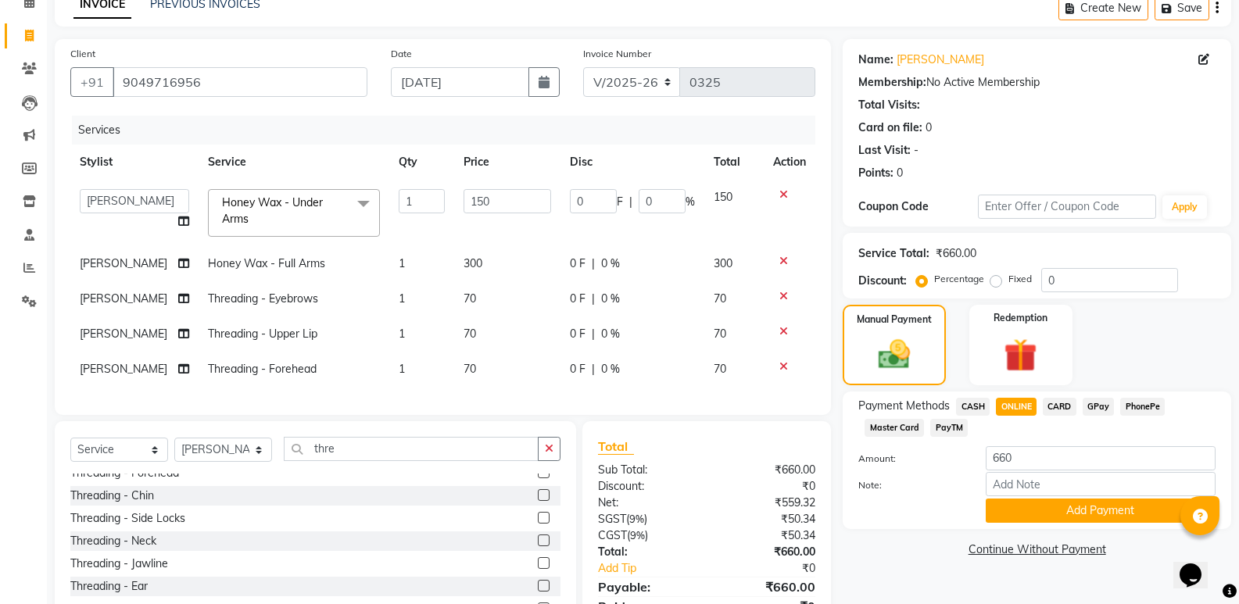
click at [1033, 513] on button "Add Payment" at bounding box center [1100, 511] width 230 height 24
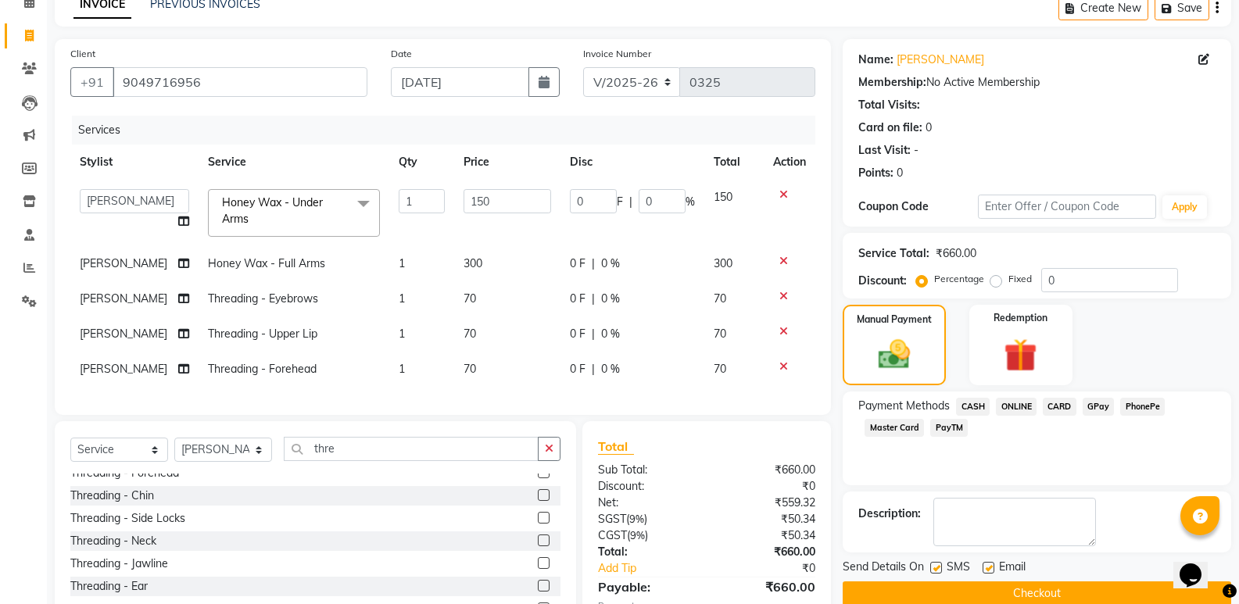
click at [935, 566] on label at bounding box center [936, 568] width 12 height 12
click at [935, 566] on input "checkbox" at bounding box center [935, 568] width 10 height 10
checkbox input "false"
click at [990, 570] on label at bounding box center [988, 568] width 12 height 12
click at [990, 570] on input "checkbox" at bounding box center [987, 568] width 10 height 10
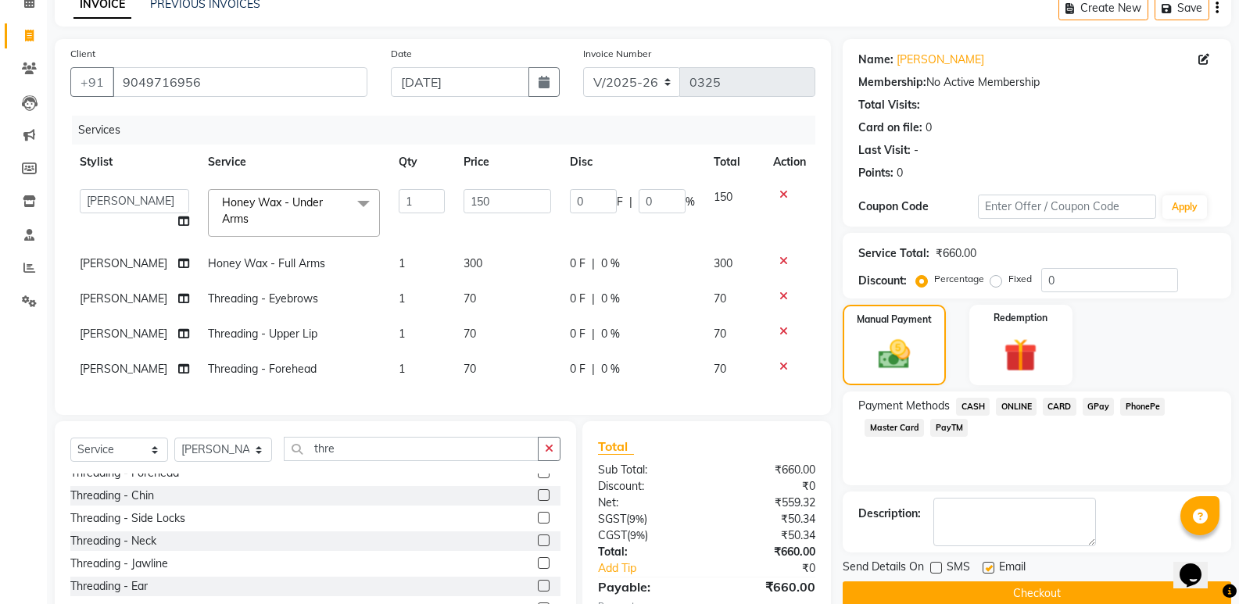
checkbox input "false"
click at [982, 595] on button "Checkout" at bounding box center [1036, 593] width 388 height 24
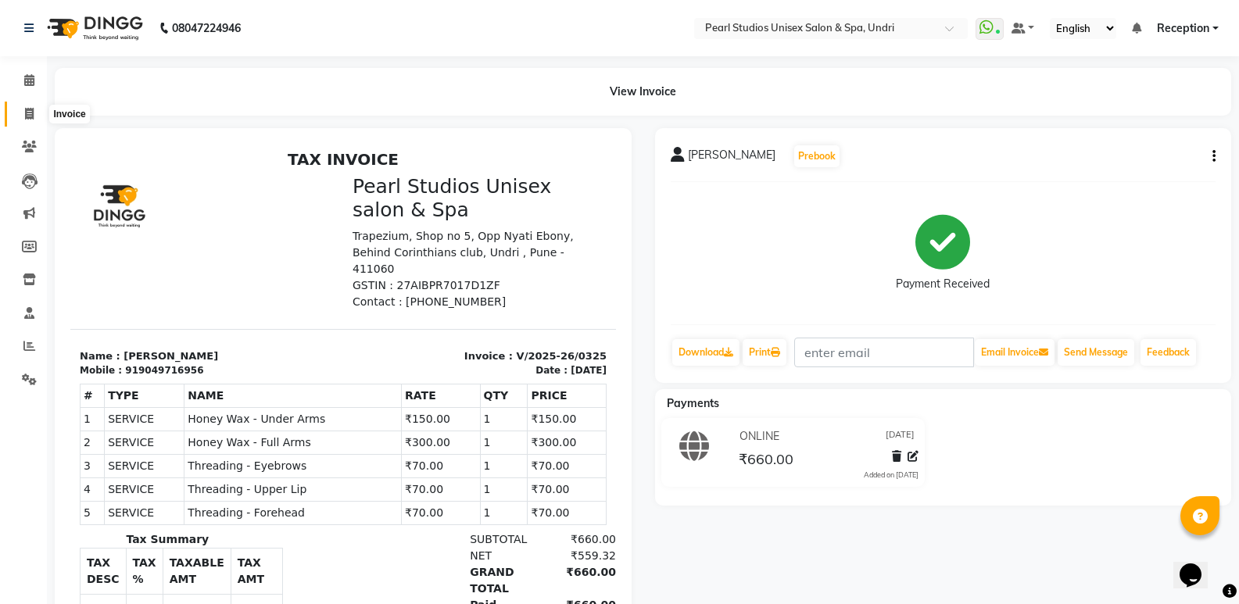
click at [32, 112] on icon at bounding box center [29, 114] width 9 height 12
select select "78"
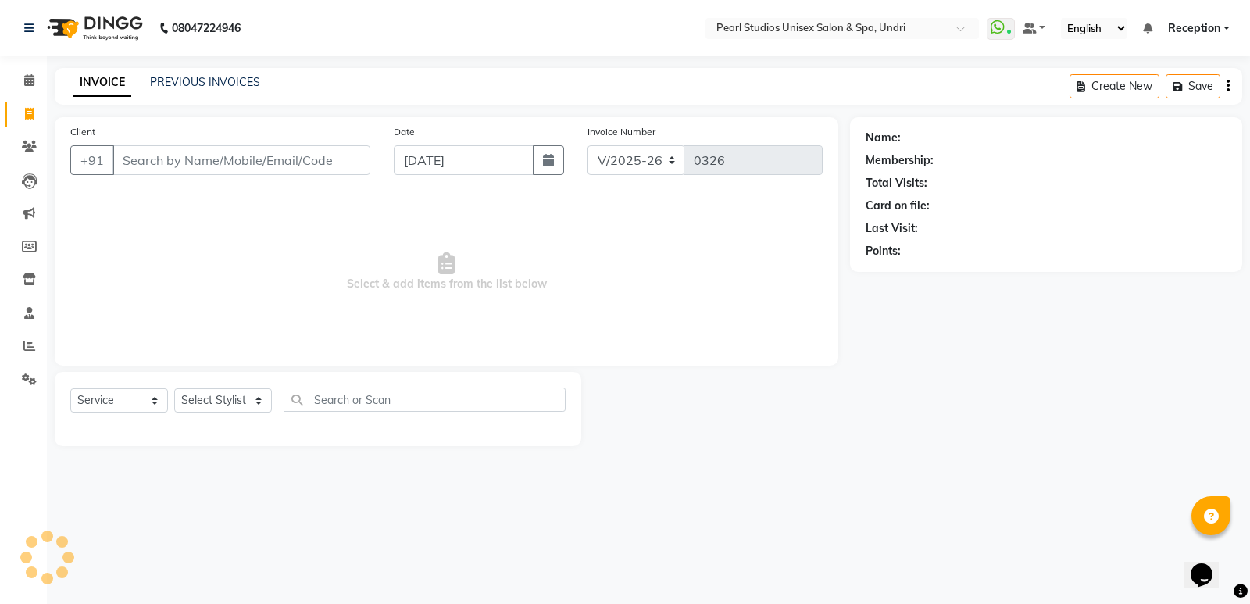
select select "membership"
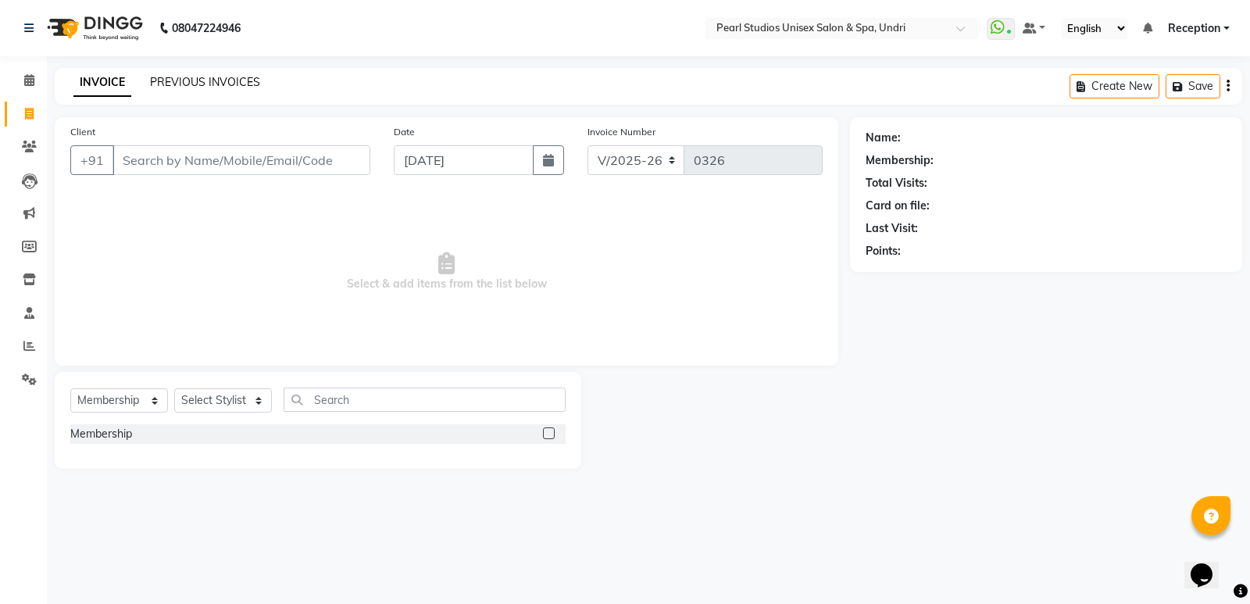
click at [172, 83] on link "PREVIOUS INVOICES" at bounding box center [205, 82] width 110 height 14
